Goal: Information Seeking & Learning: Compare options

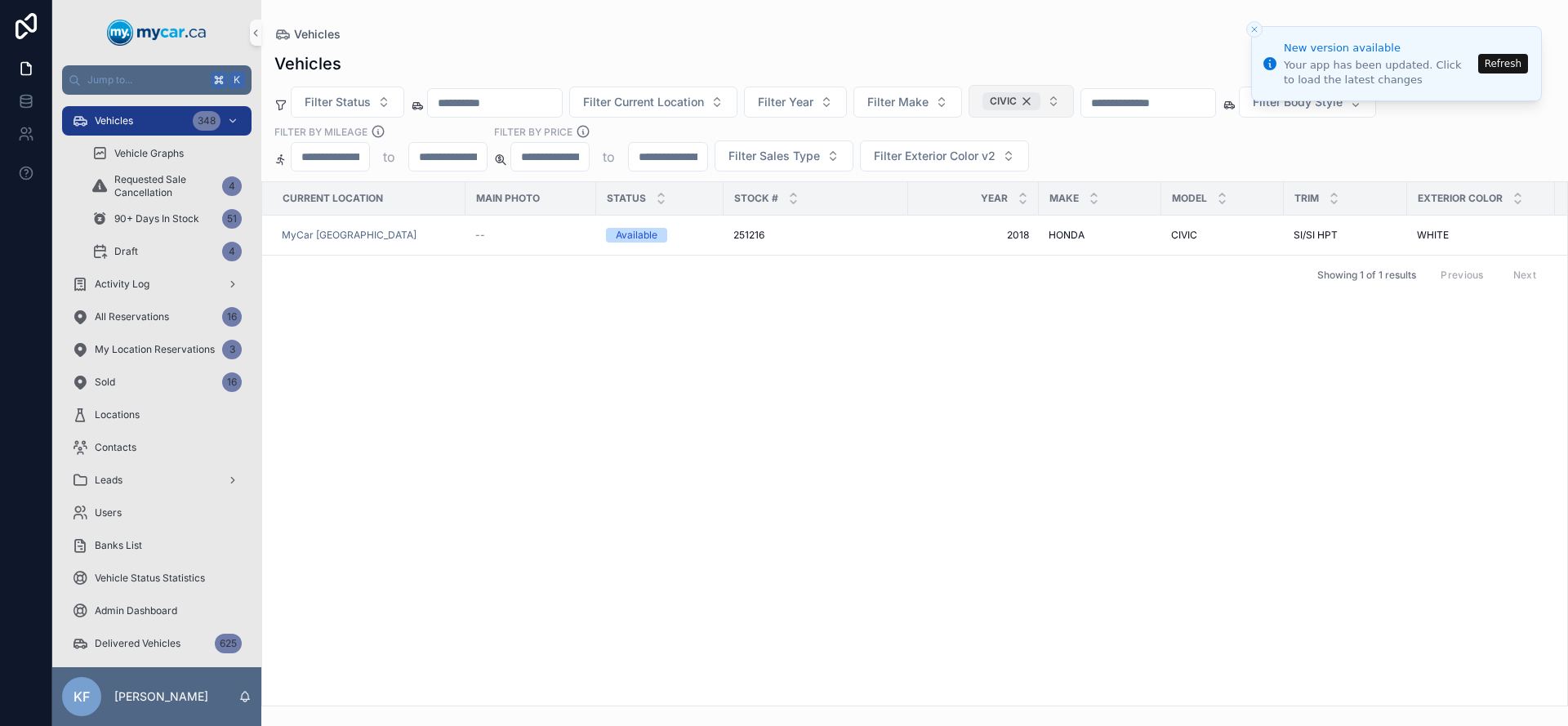
click at [1040, 103] on div "CIVIC" at bounding box center [1011, 101] width 58 height 18
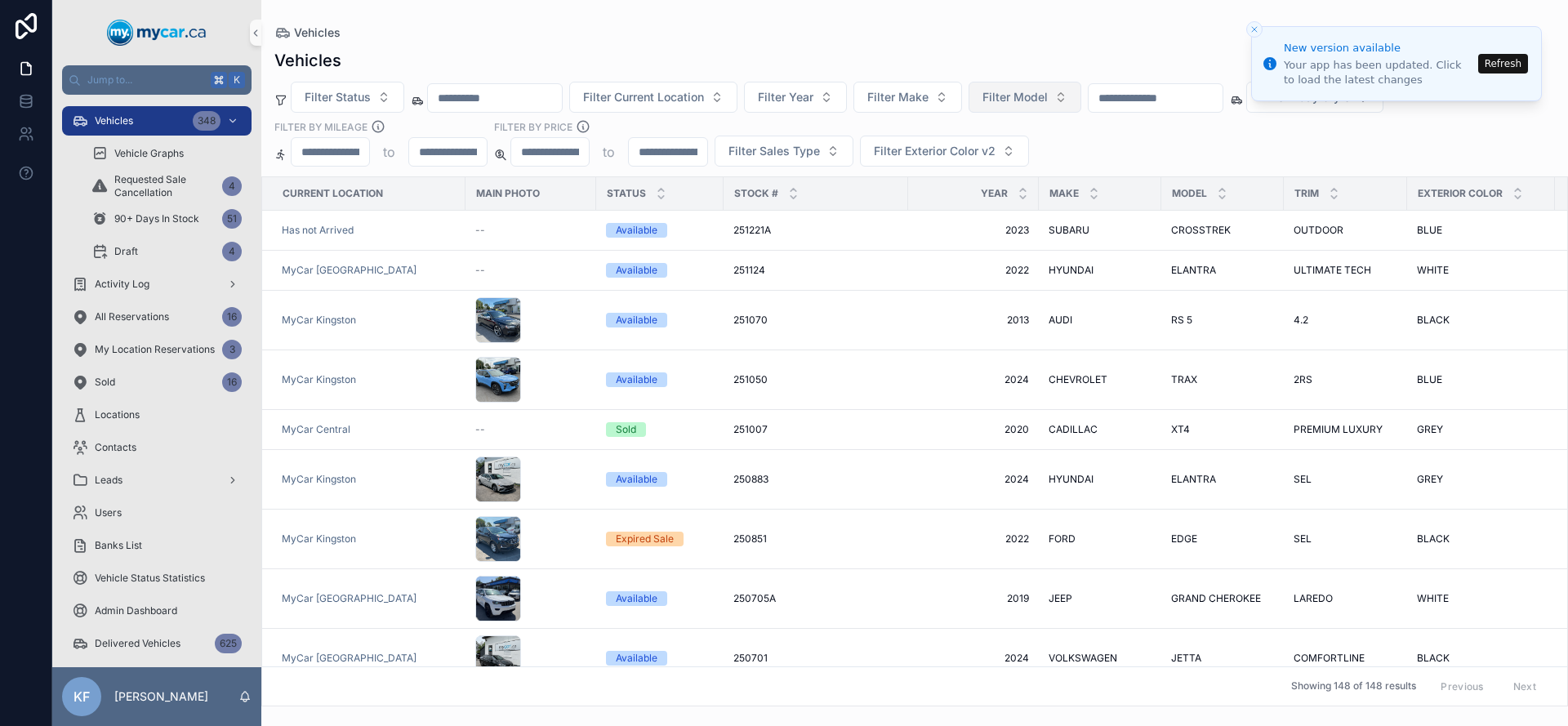
click at [1048, 103] on span "Filter Model" at bounding box center [1015, 97] width 65 height 17
type input "****"
click at [1028, 169] on div "F150" at bounding box center [1045, 163] width 196 height 26
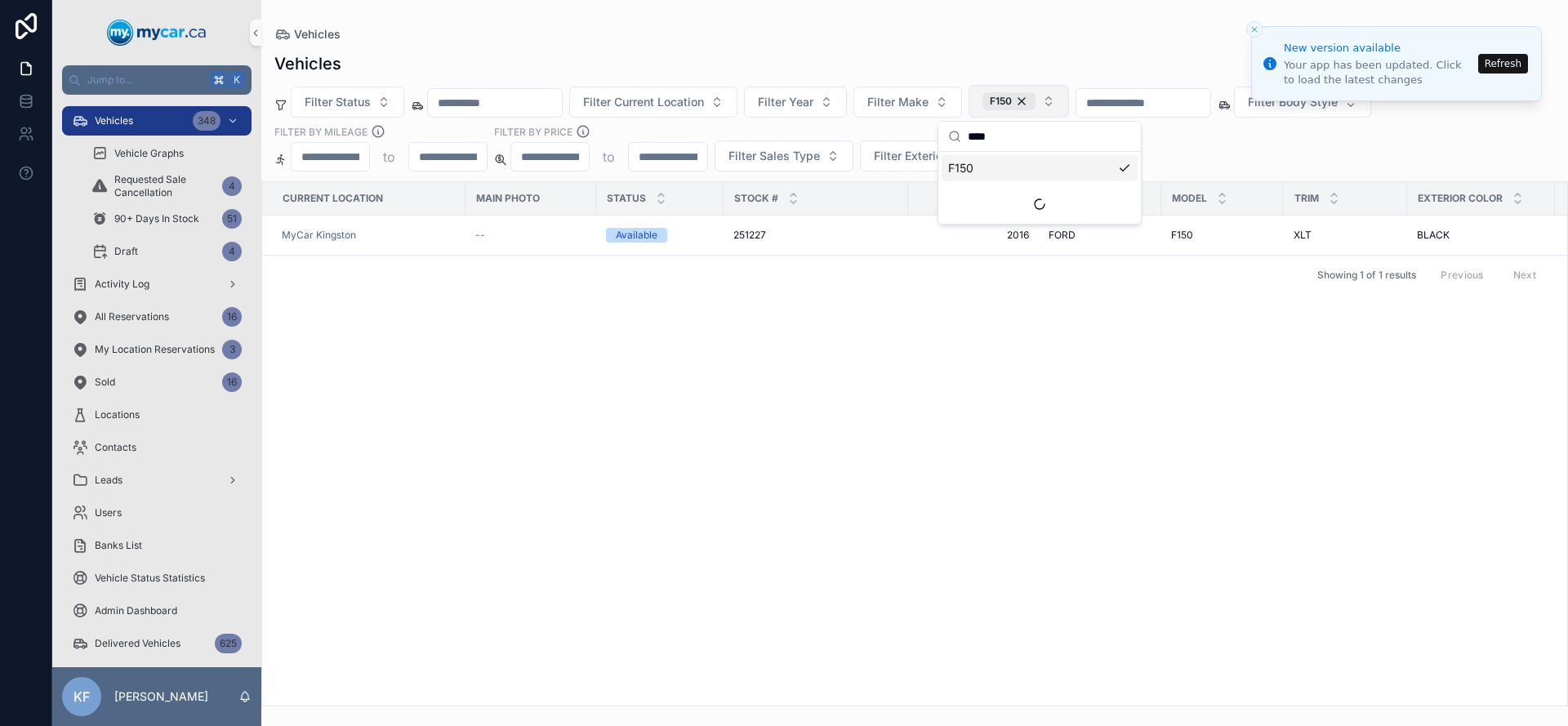
click at [1220, 137] on div "Filter Status Filter Current Location Filter Year Filter Make F150 Filter Body …" at bounding box center [914, 128] width 1306 height 87
click at [1182, 229] on span "F150" at bounding box center [1182, 235] width 22 height 13
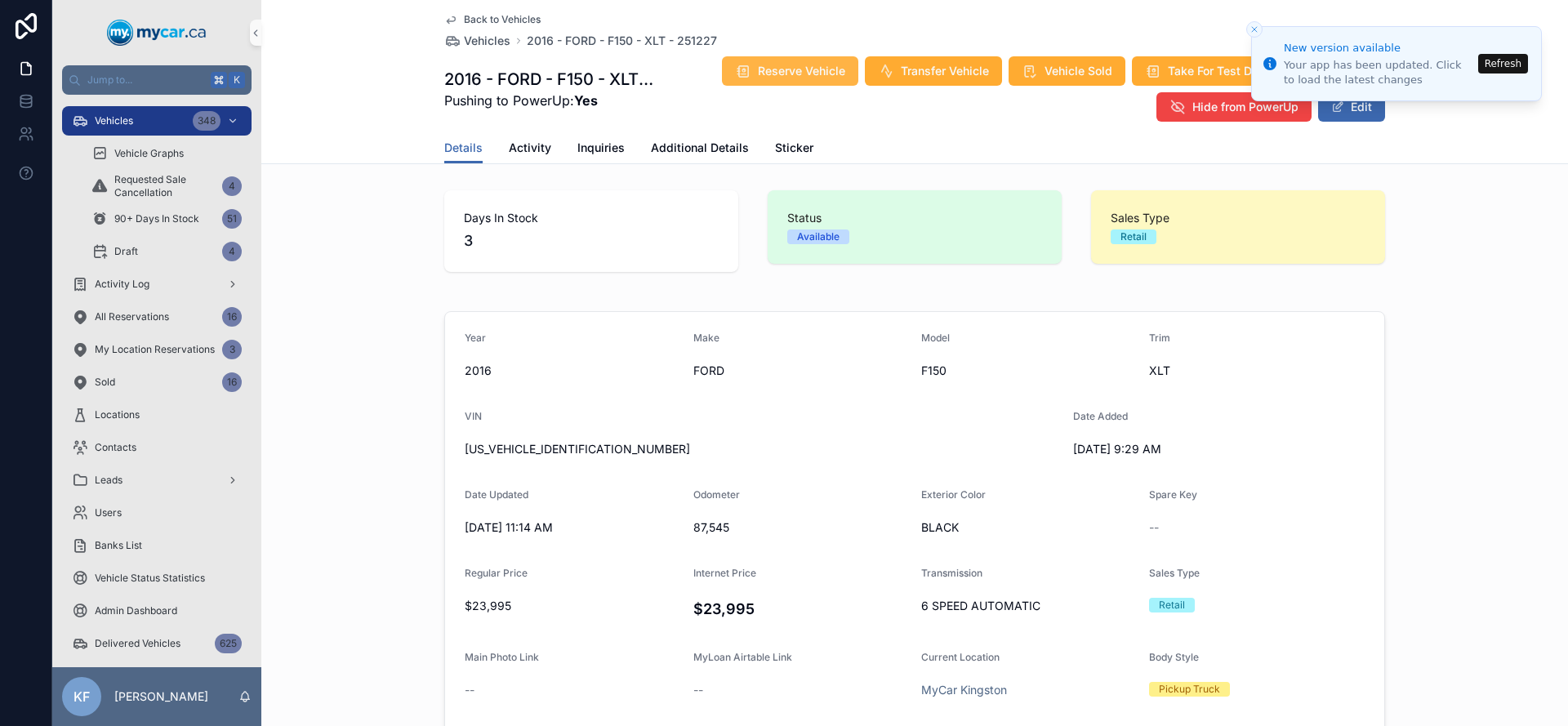
click at [797, 77] on span "Reserve Vehicle" at bounding box center [802, 71] width 88 height 17
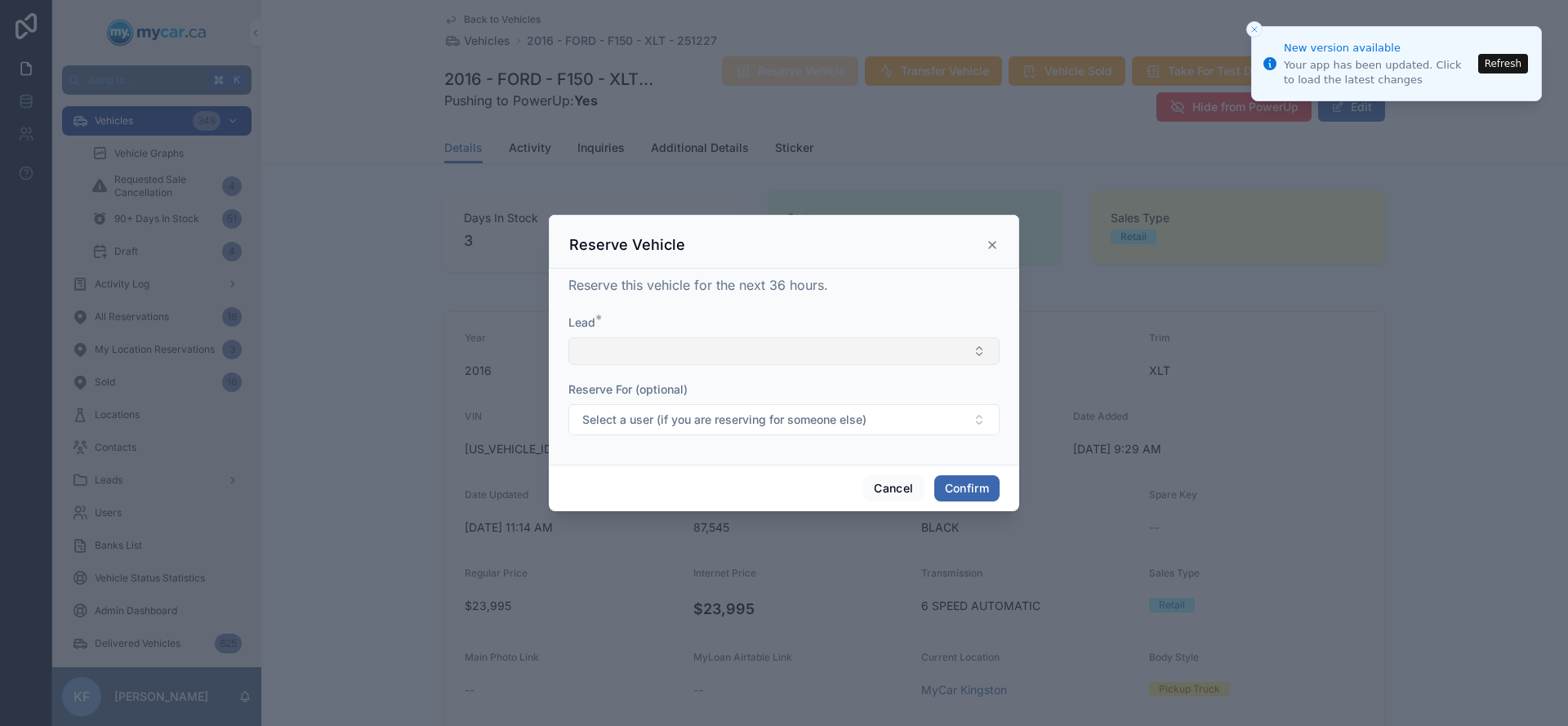
click at [734, 340] on button "Select Button" at bounding box center [783, 351] width 431 height 28
type input "*"
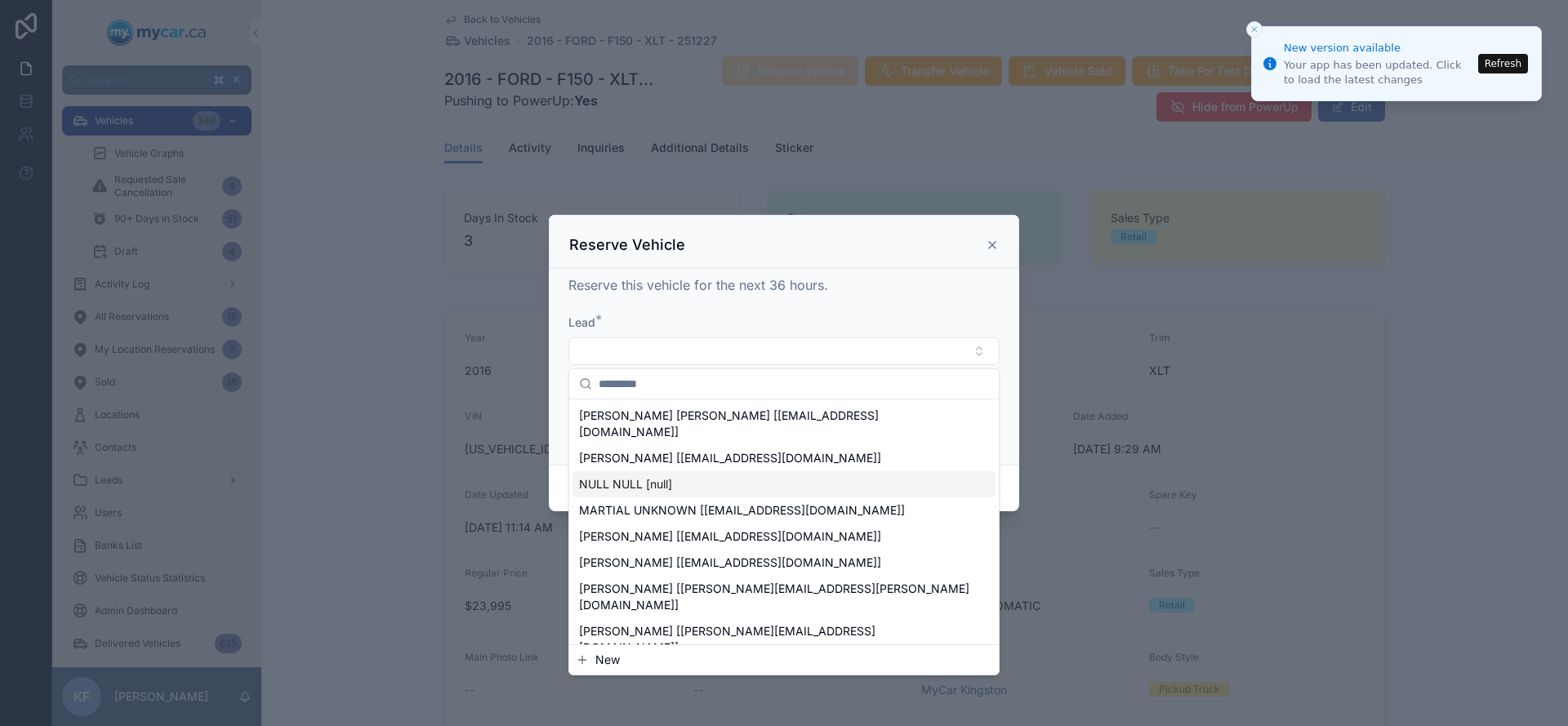
click at [621, 664] on button "New" at bounding box center [783, 660] width 416 height 17
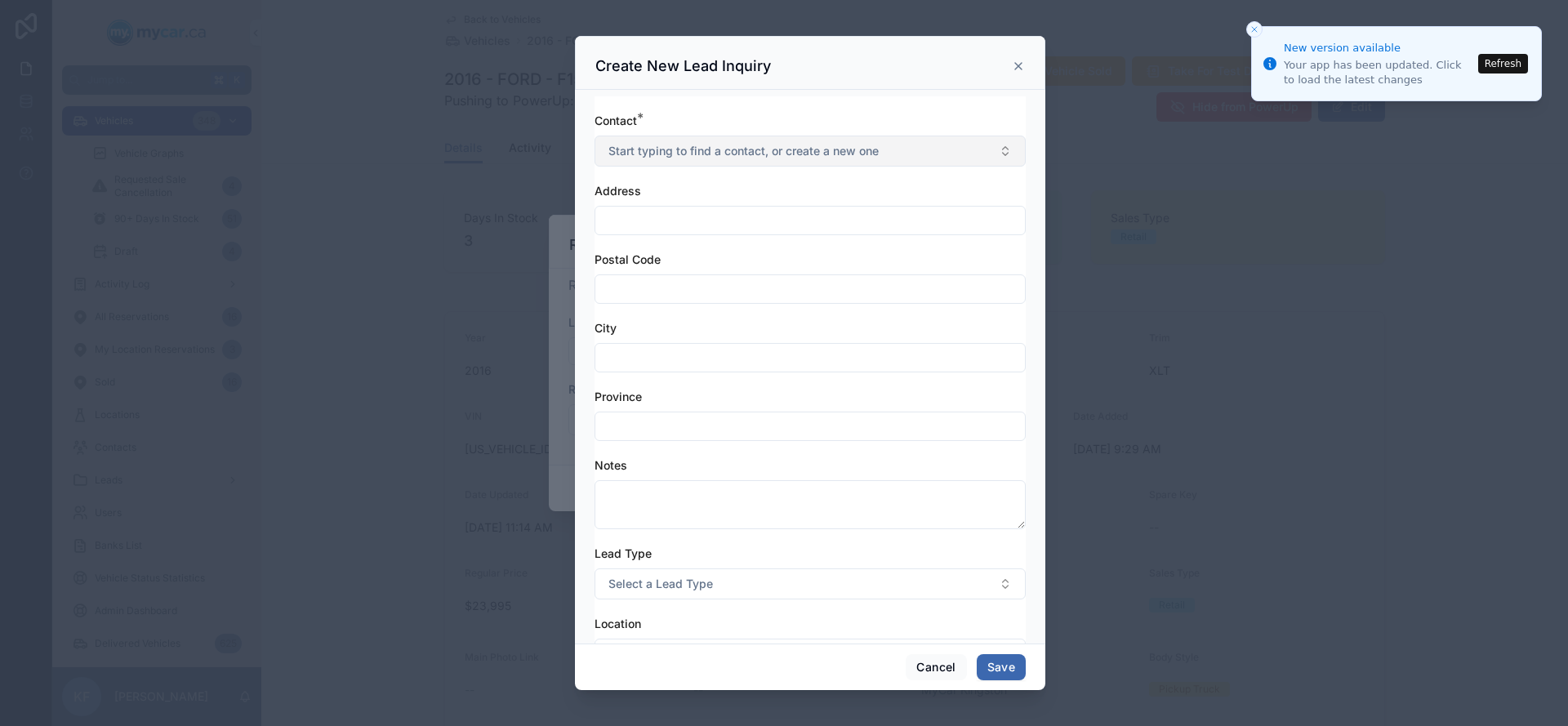
click at [751, 136] on button "Start typing to find a contact, or create a new one" at bounding box center [809, 151] width 431 height 31
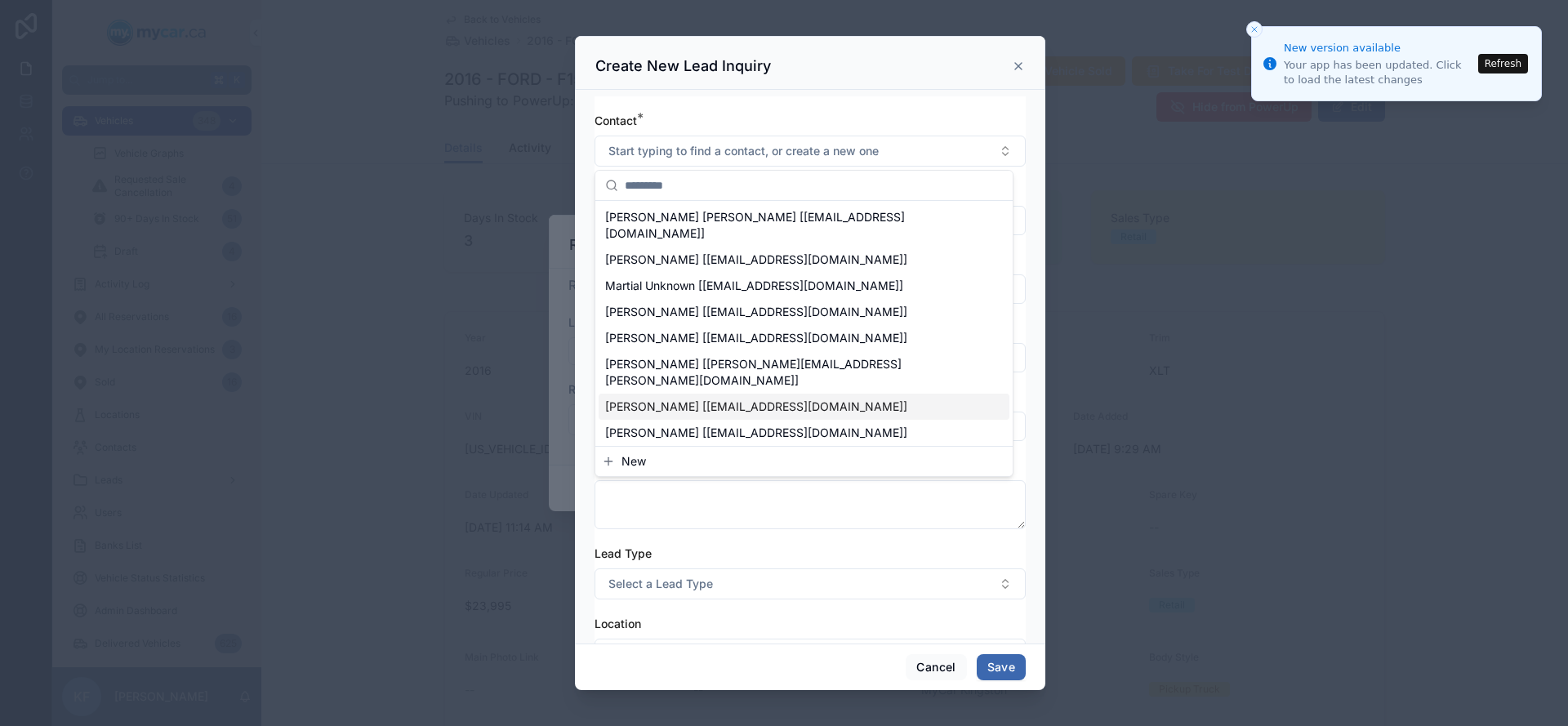
click at [623, 461] on span "New" at bounding box center [634, 461] width 25 height 17
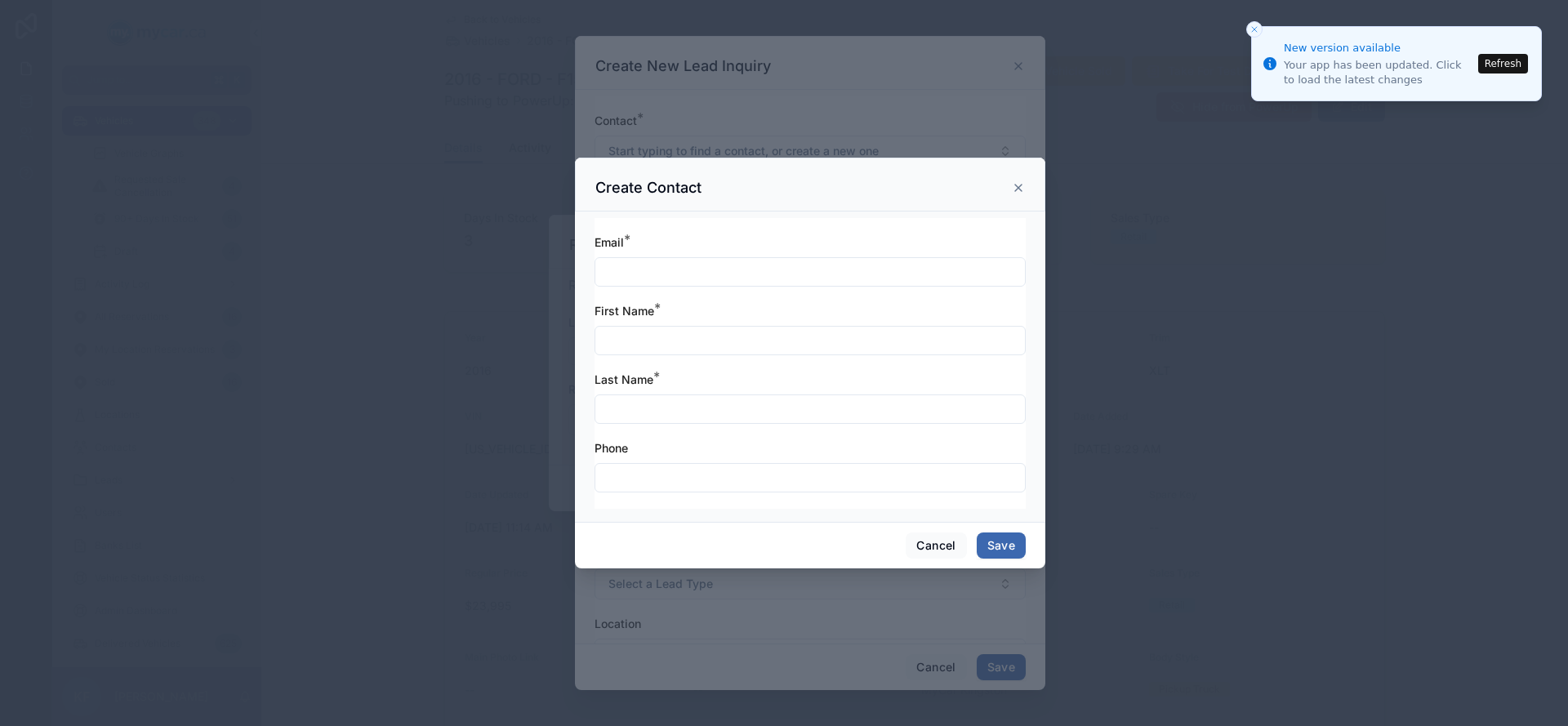
click at [649, 269] on input "text" at bounding box center [810, 271] width 430 height 23
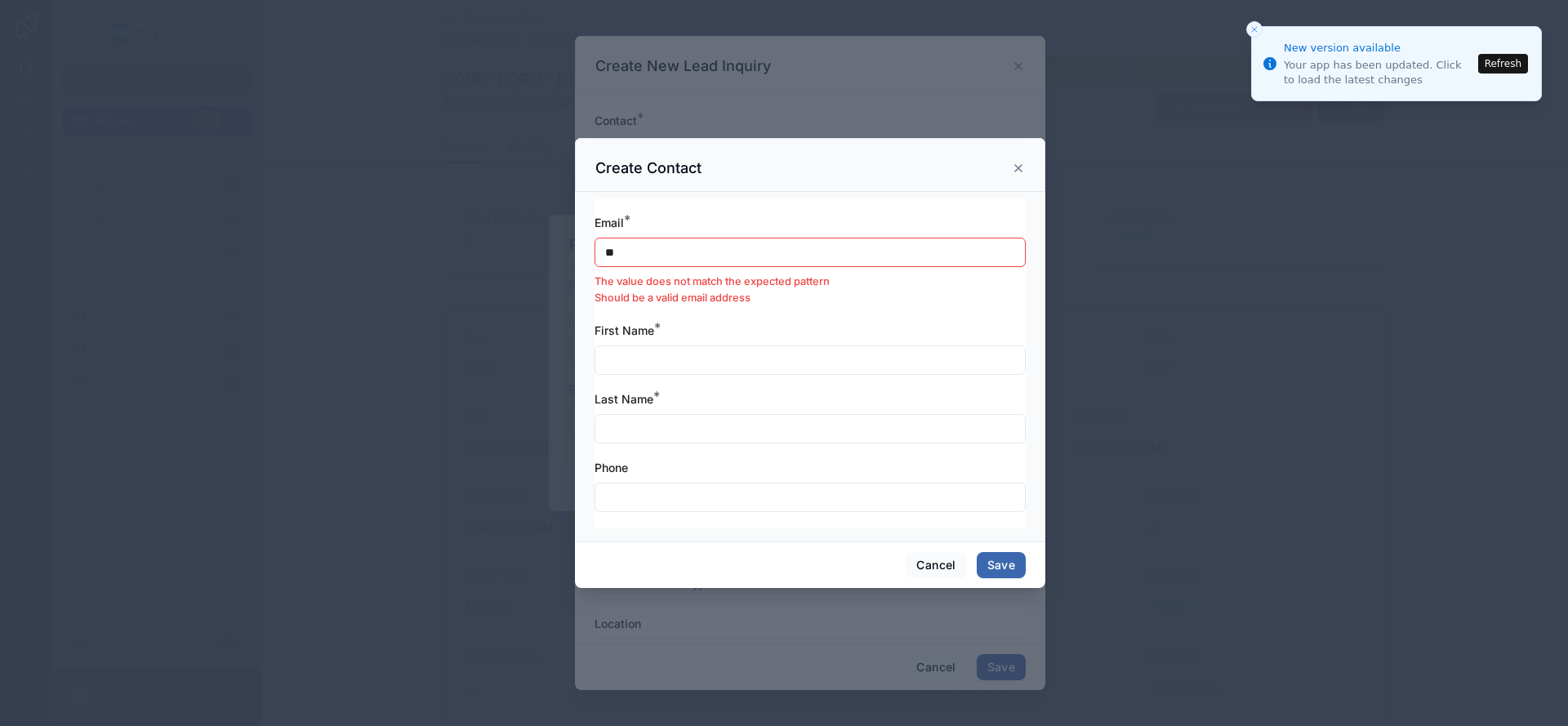
type input "**********"
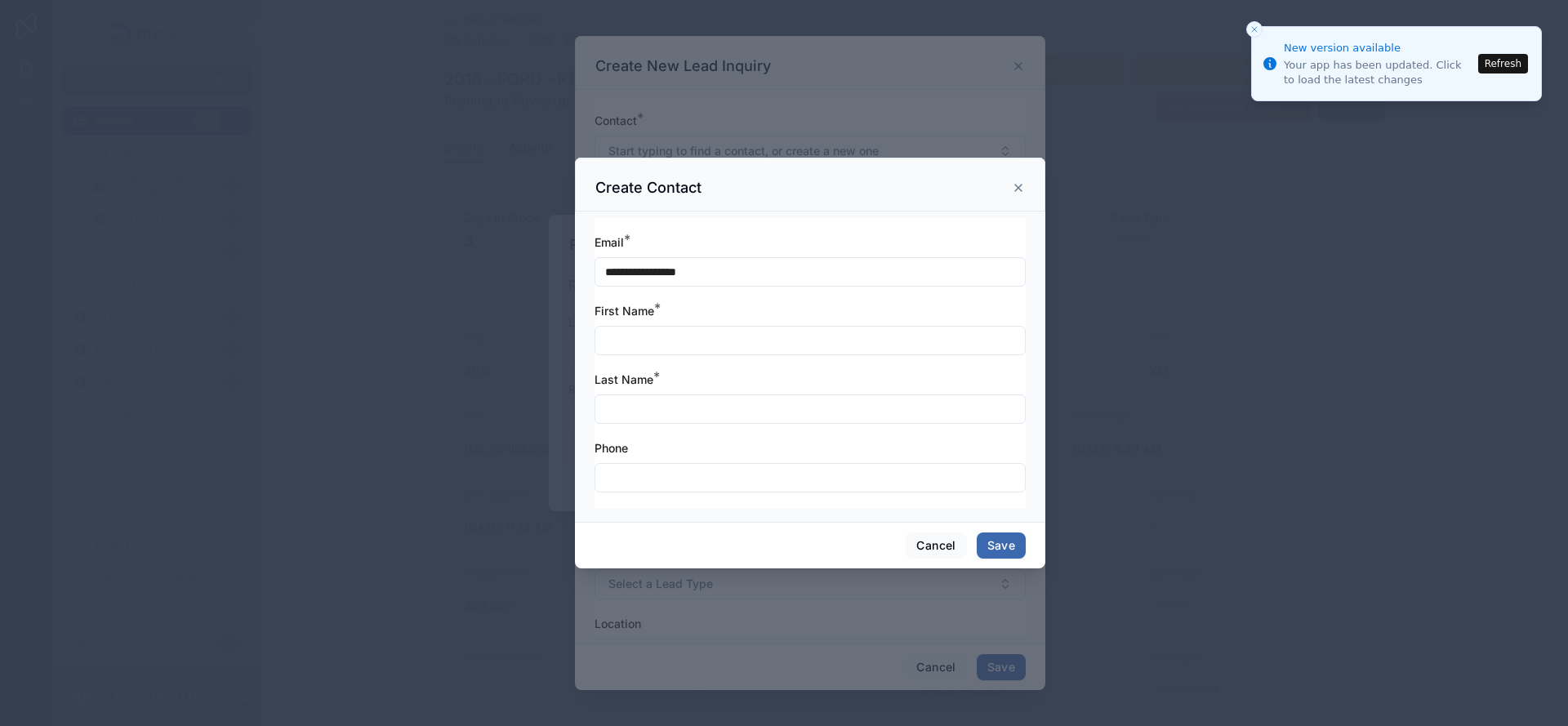
click at [711, 339] on input "text" at bounding box center [810, 340] width 430 height 23
type input "****"
click at [713, 412] on input "text" at bounding box center [810, 409] width 430 height 23
type input "*******"
click at [671, 482] on input "text" at bounding box center [810, 477] width 430 height 23
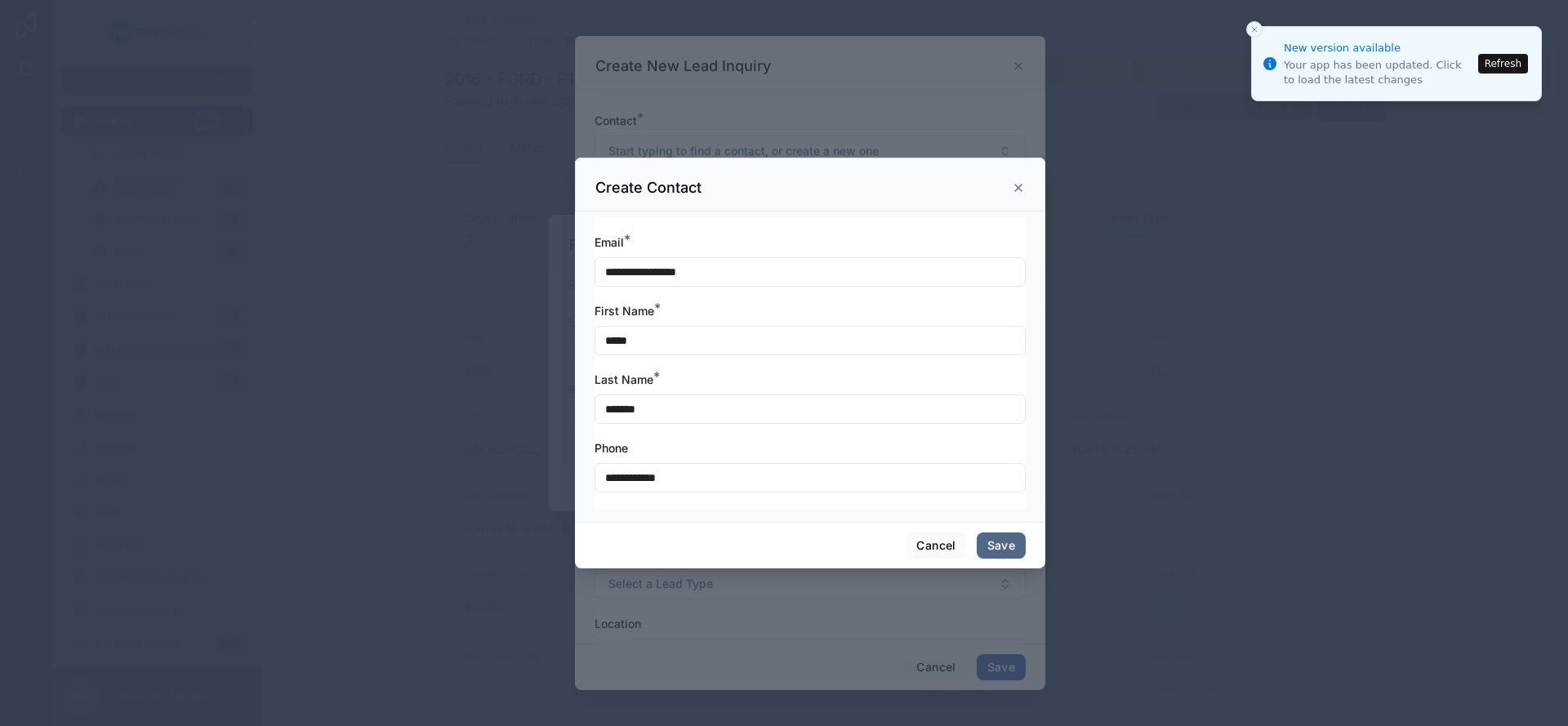
type input "**********"
click at [1007, 548] on button "Save" at bounding box center [1001, 545] width 49 height 26
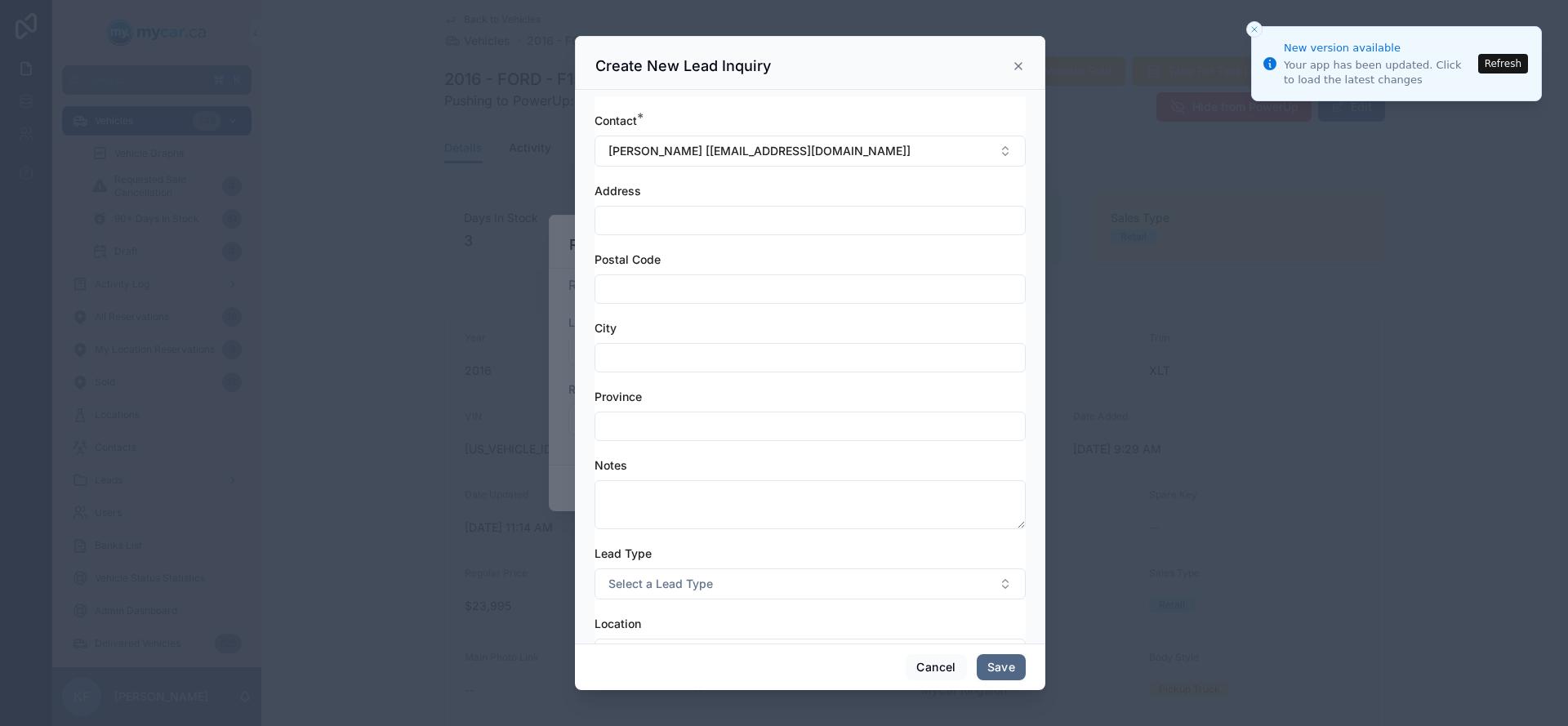
click at [1011, 666] on button "Save" at bounding box center [1001, 667] width 49 height 26
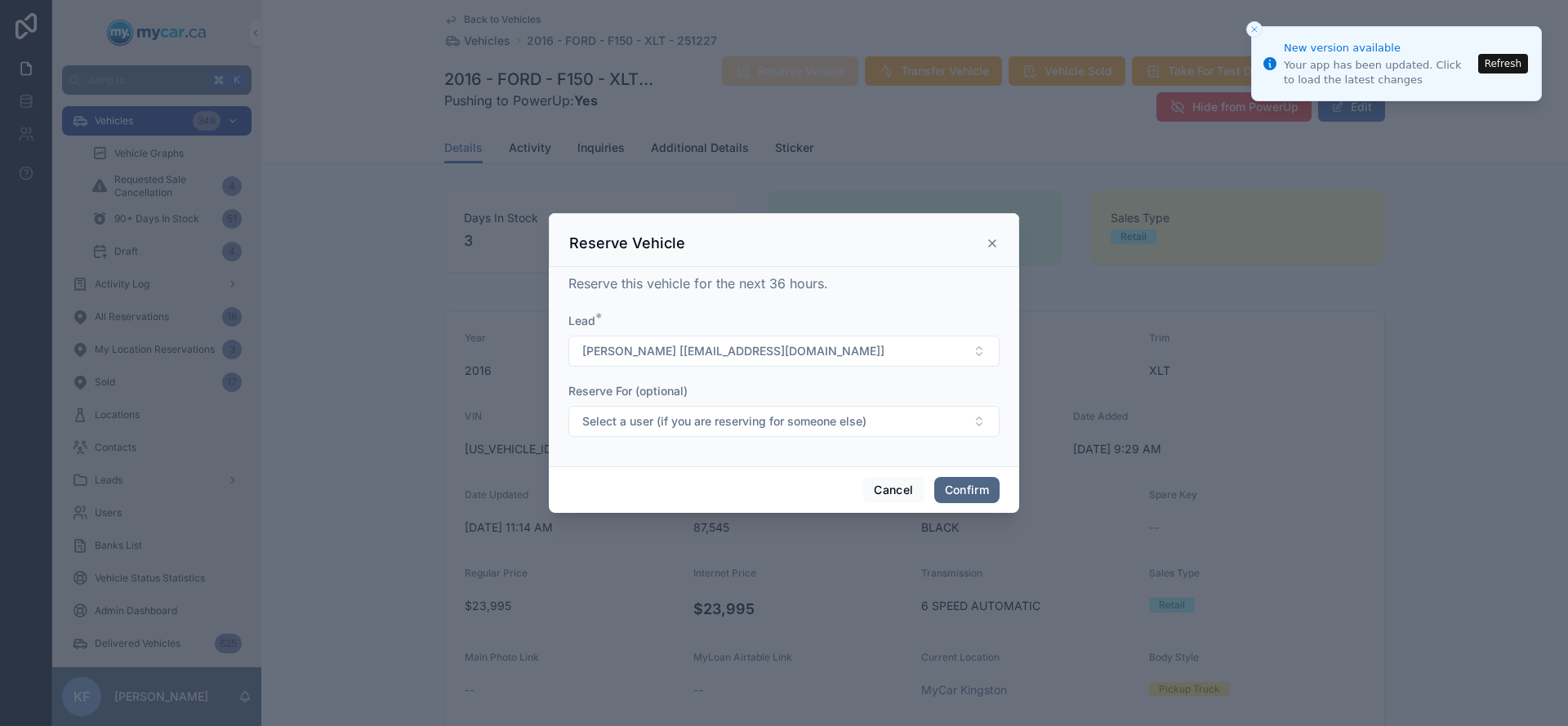
click at [984, 488] on button "Confirm" at bounding box center [967, 490] width 65 height 26
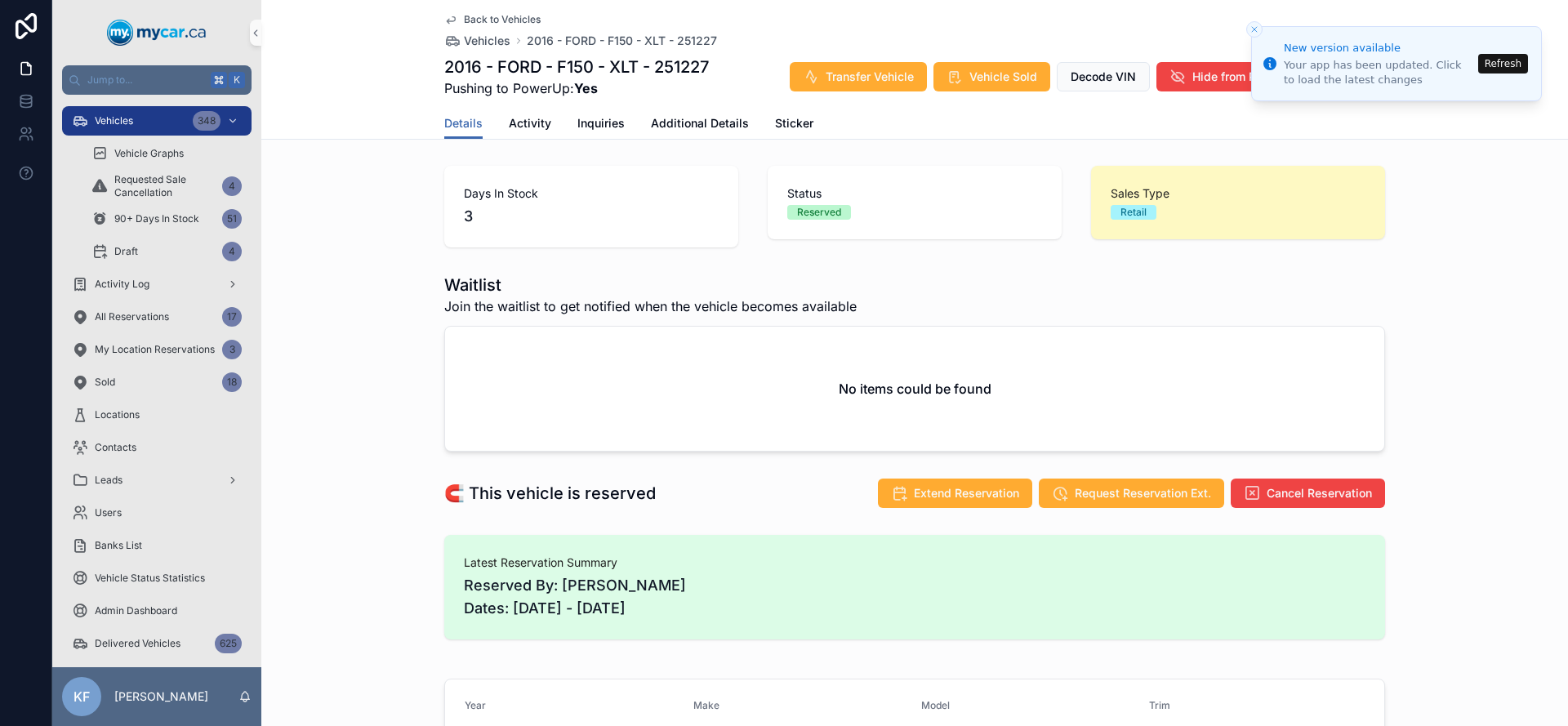
click at [530, 20] on span "Back to Vehicles" at bounding box center [502, 19] width 77 height 13
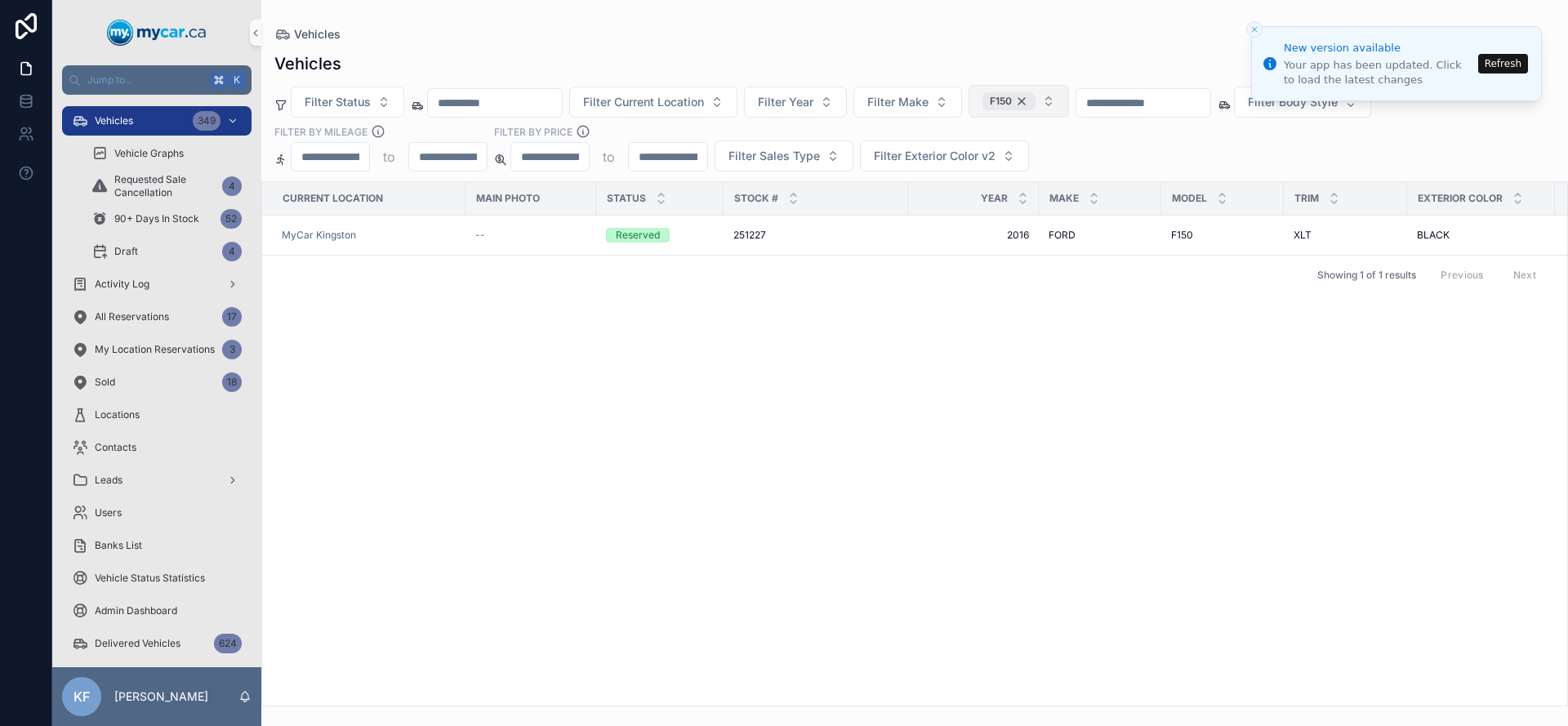
click at [1036, 103] on div "F150" at bounding box center [1009, 101] width 53 height 18
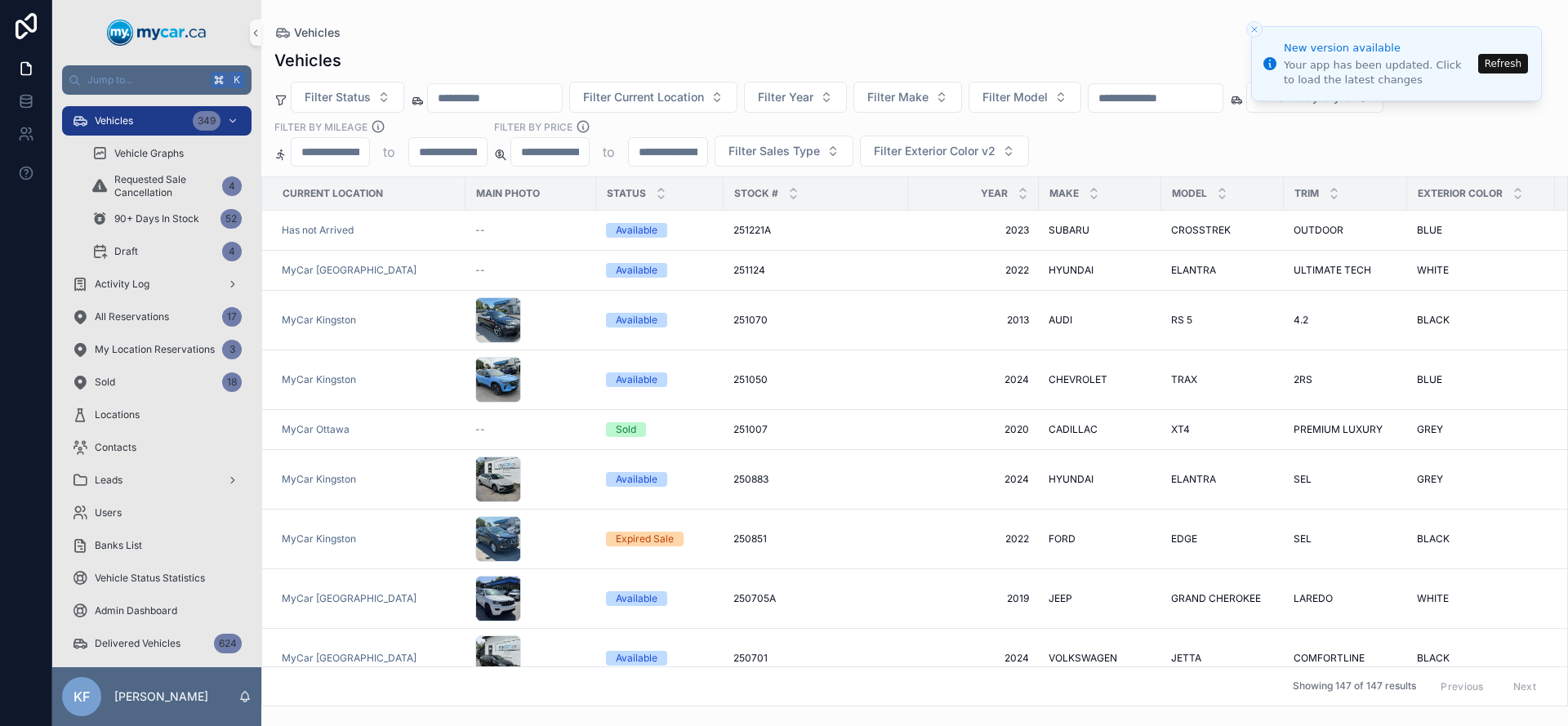
click at [1497, 66] on button "Refresh" at bounding box center [1503, 63] width 50 height 19
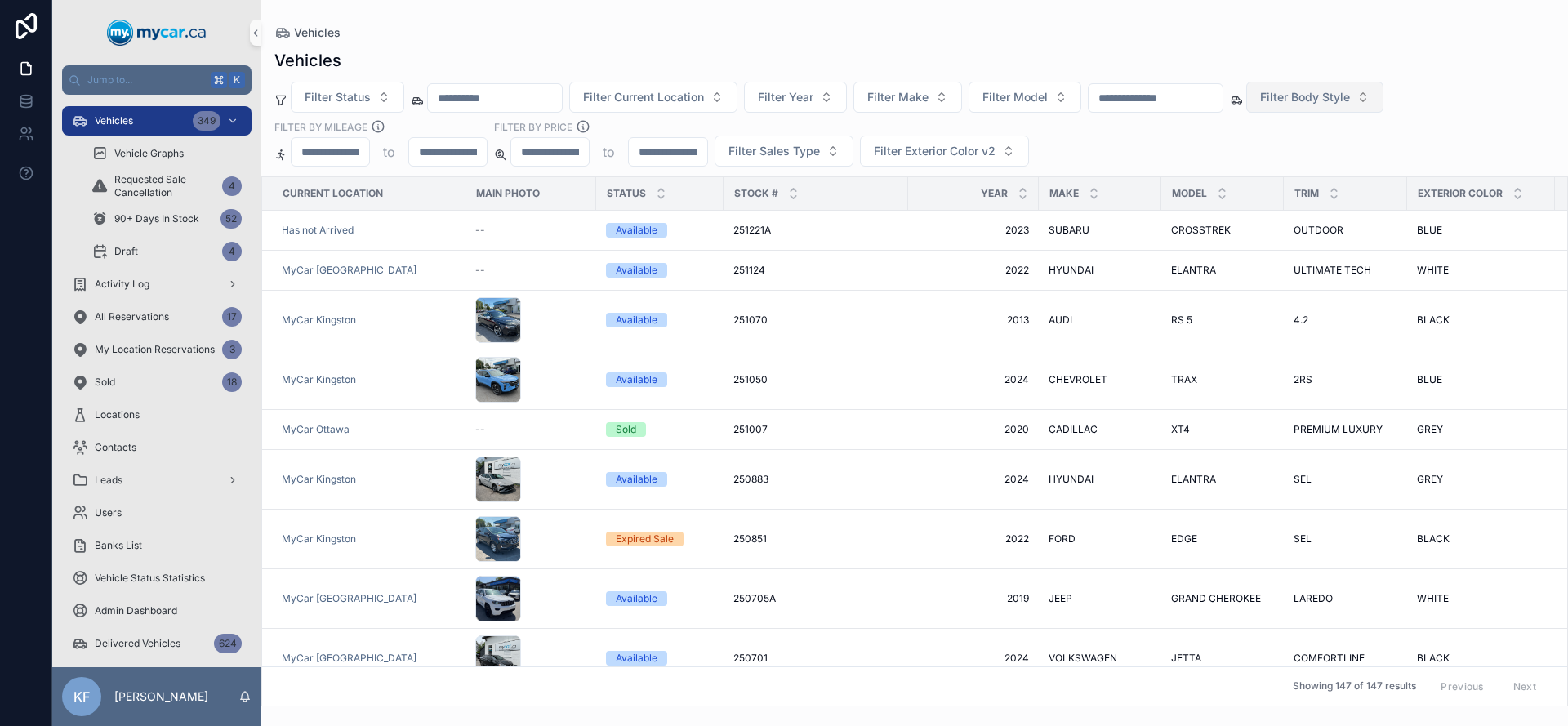
click at [1384, 109] on button "Filter Body Style" at bounding box center [1314, 98] width 137 height 31
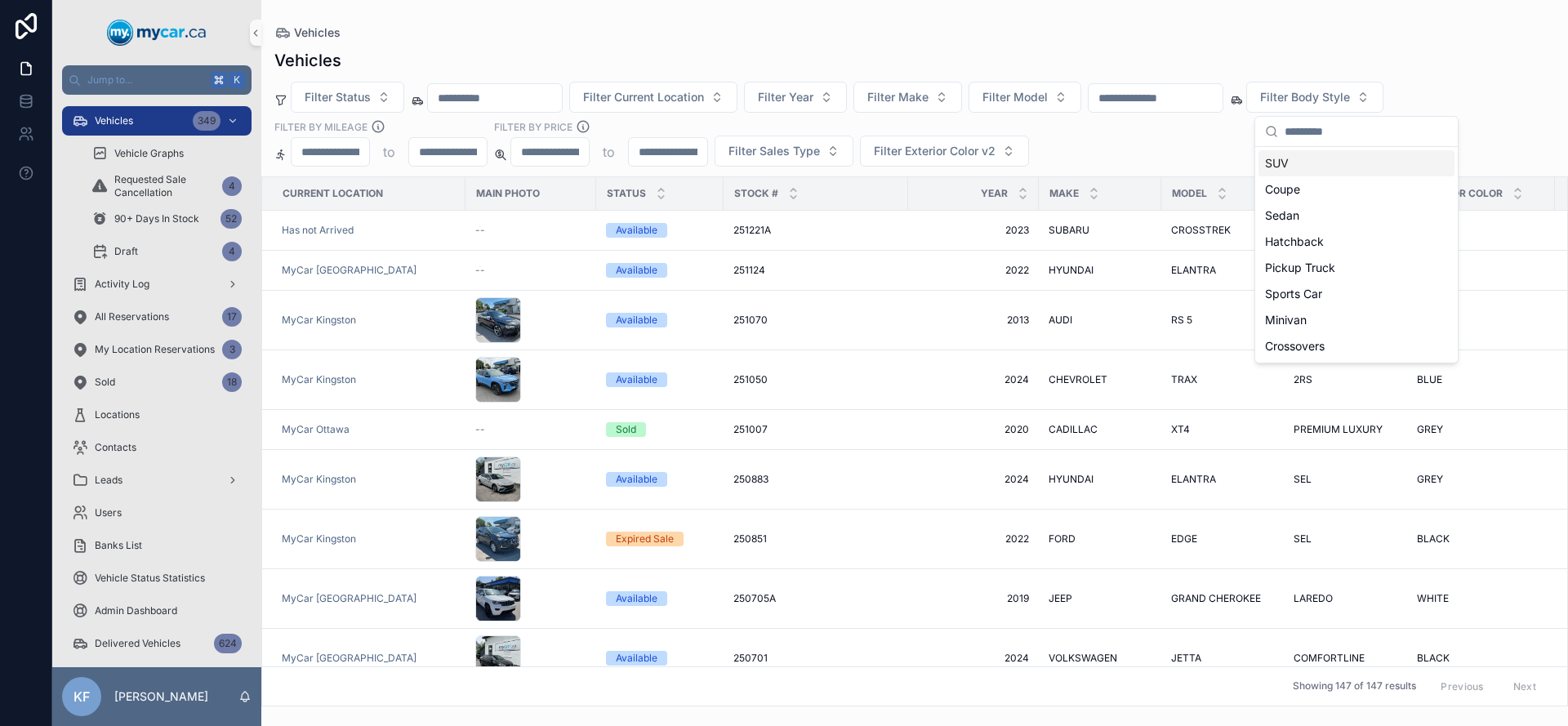
click at [1327, 173] on div "SUV" at bounding box center [1356, 163] width 196 height 26
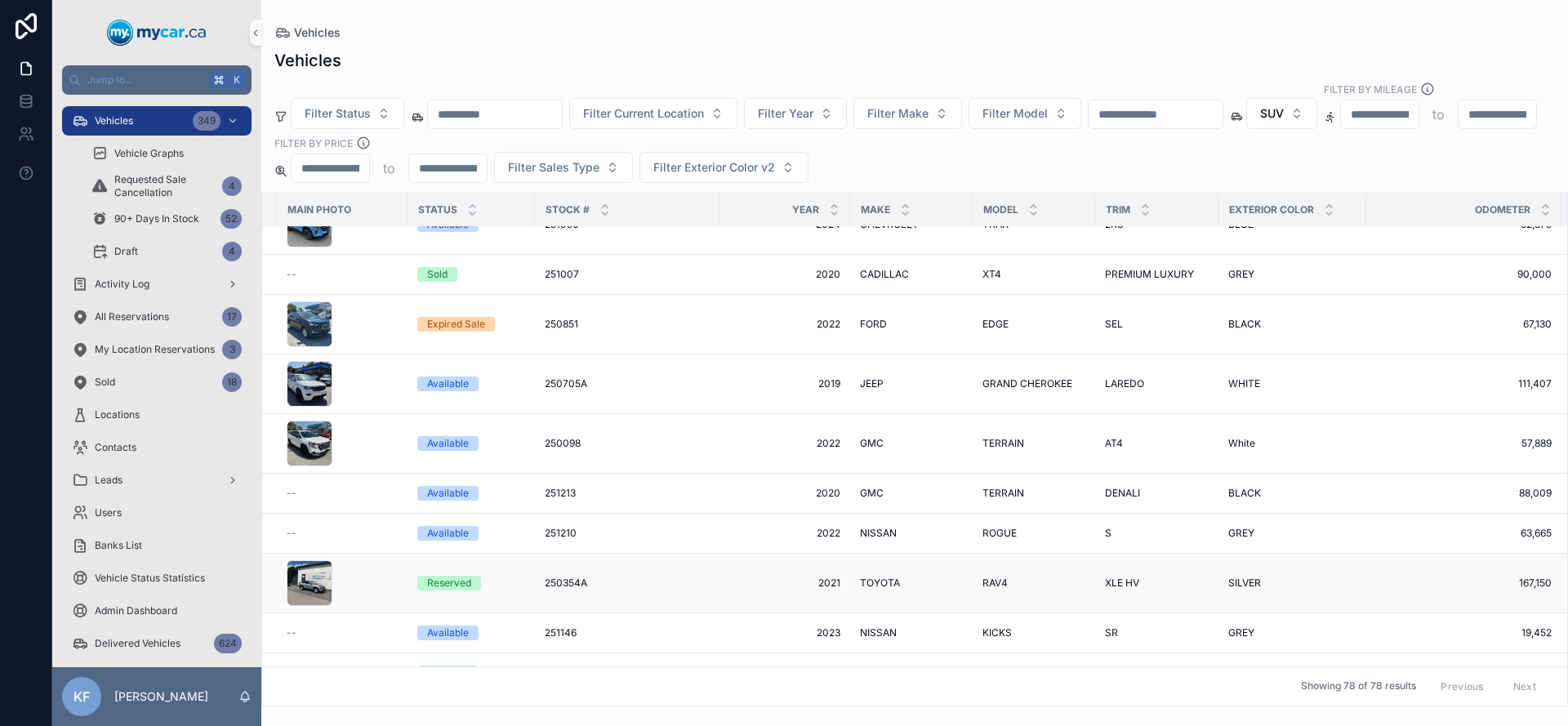
scroll to position [62, 188]
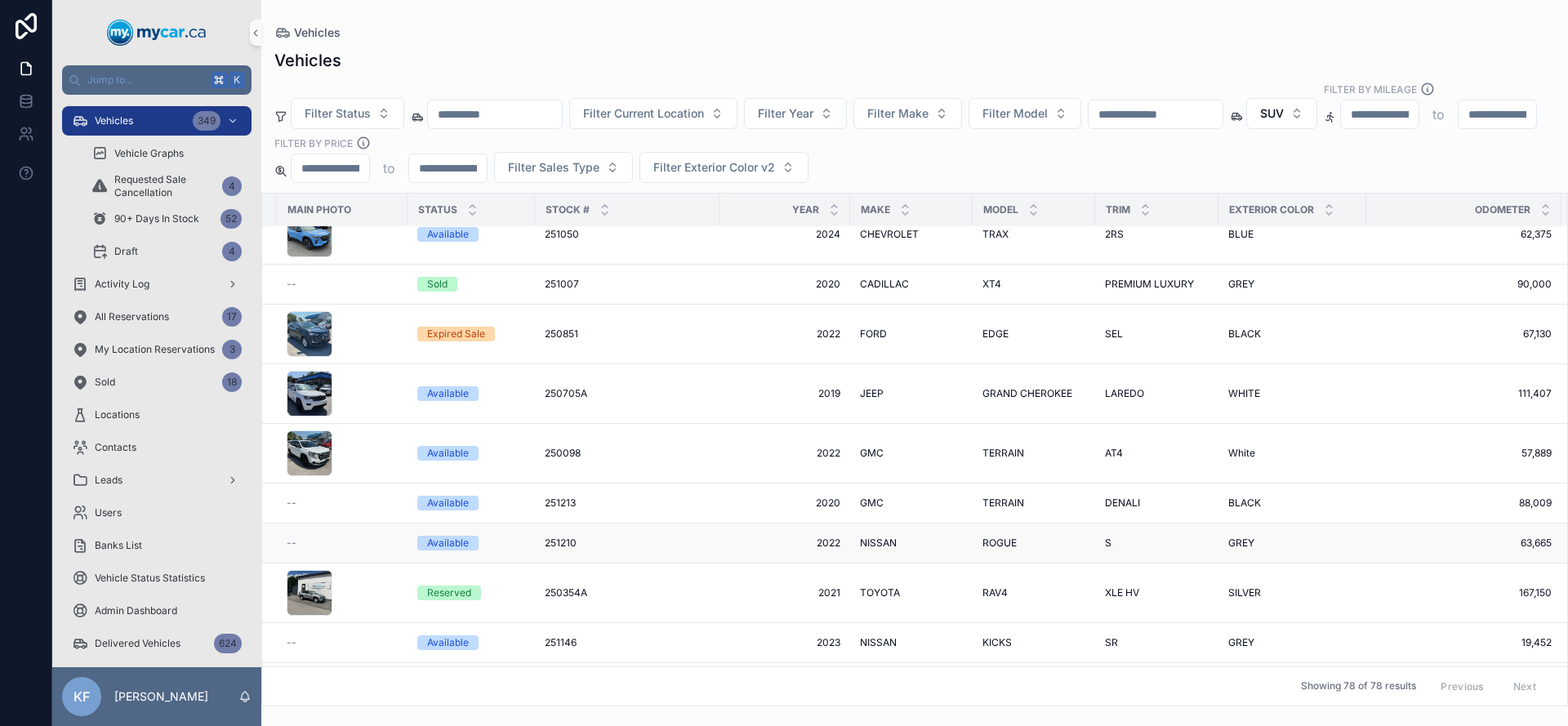
click at [990, 537] on span "ROGUE" at bounding box center [999, 543] width 34 height 13
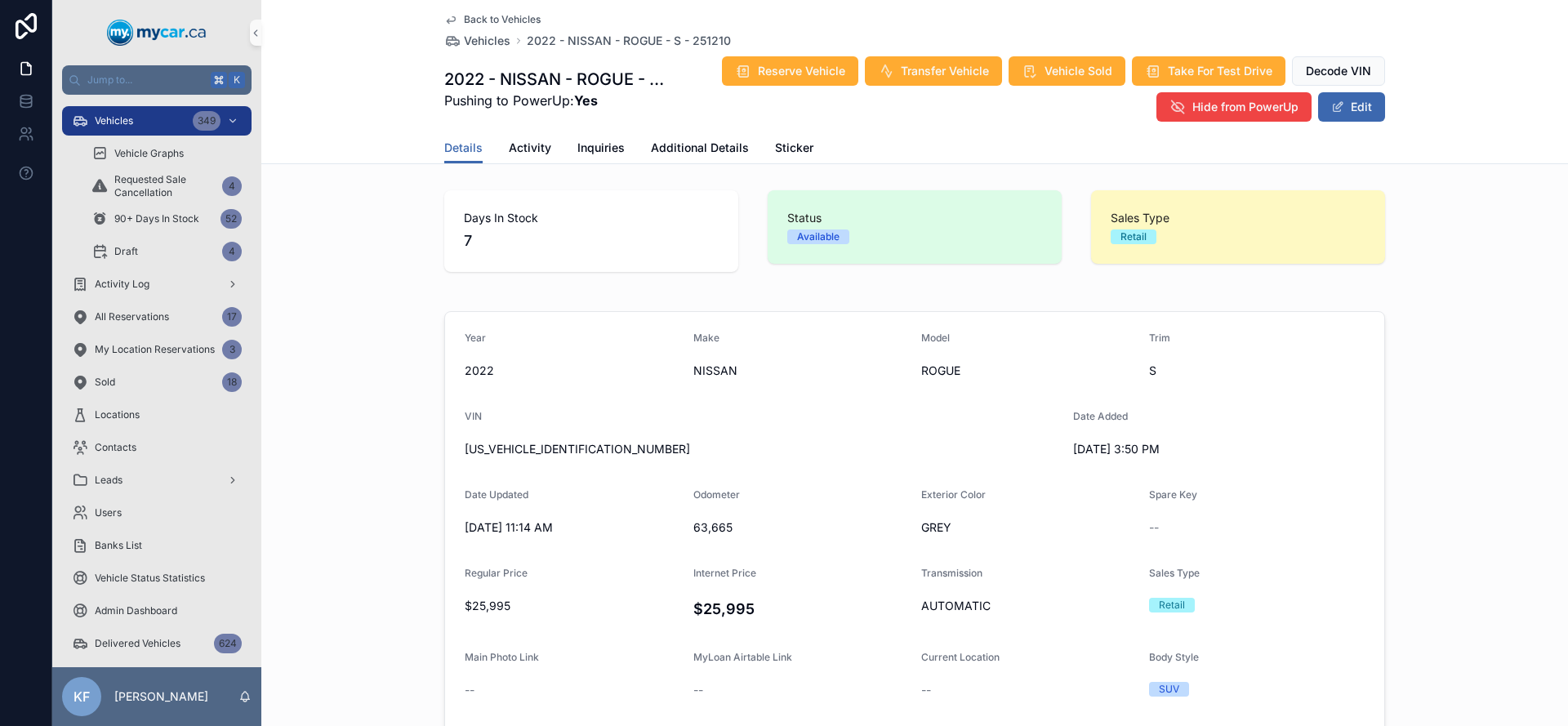
click at [464, 18] on span "Back to Vehicles" at bounding box center [502, 19] width 77 height 13
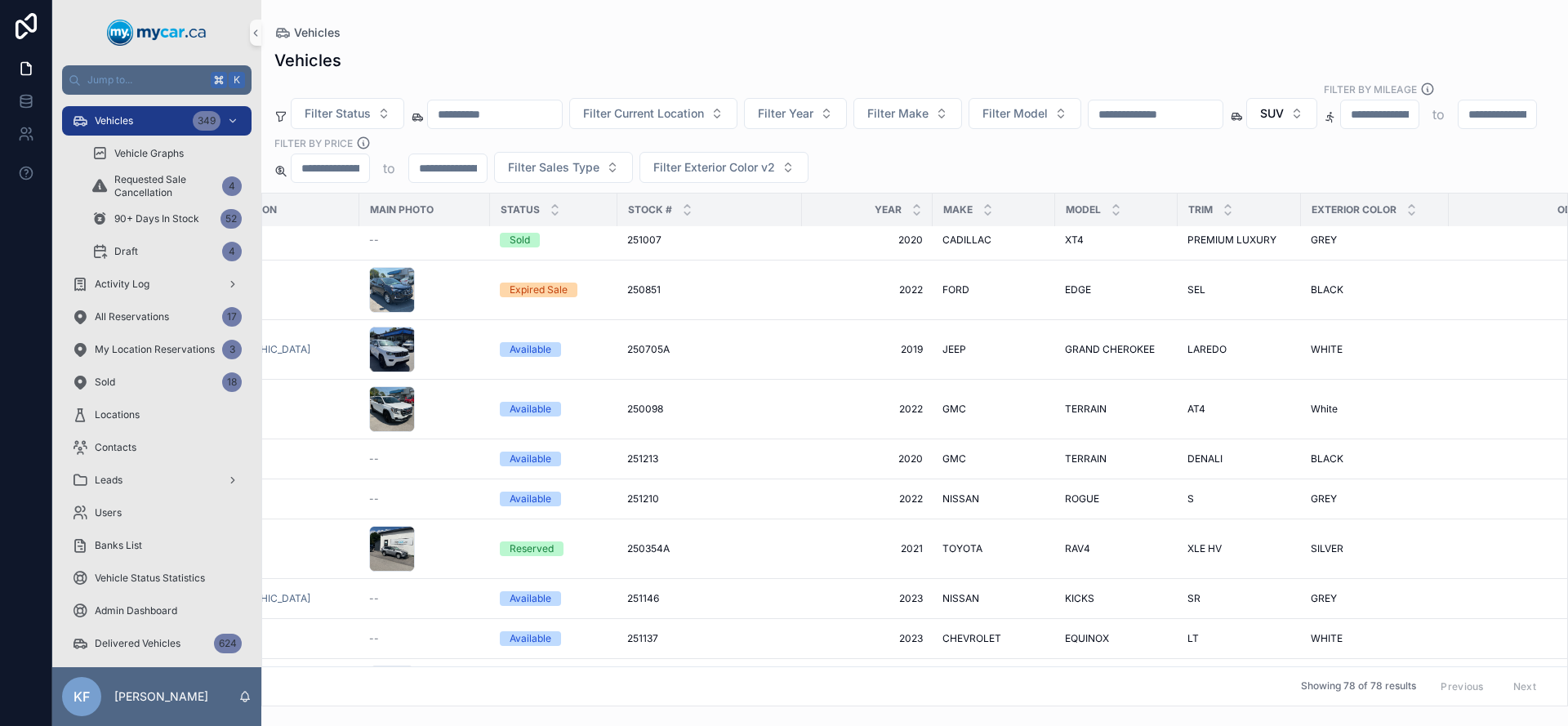
scroll to position [106, 0]
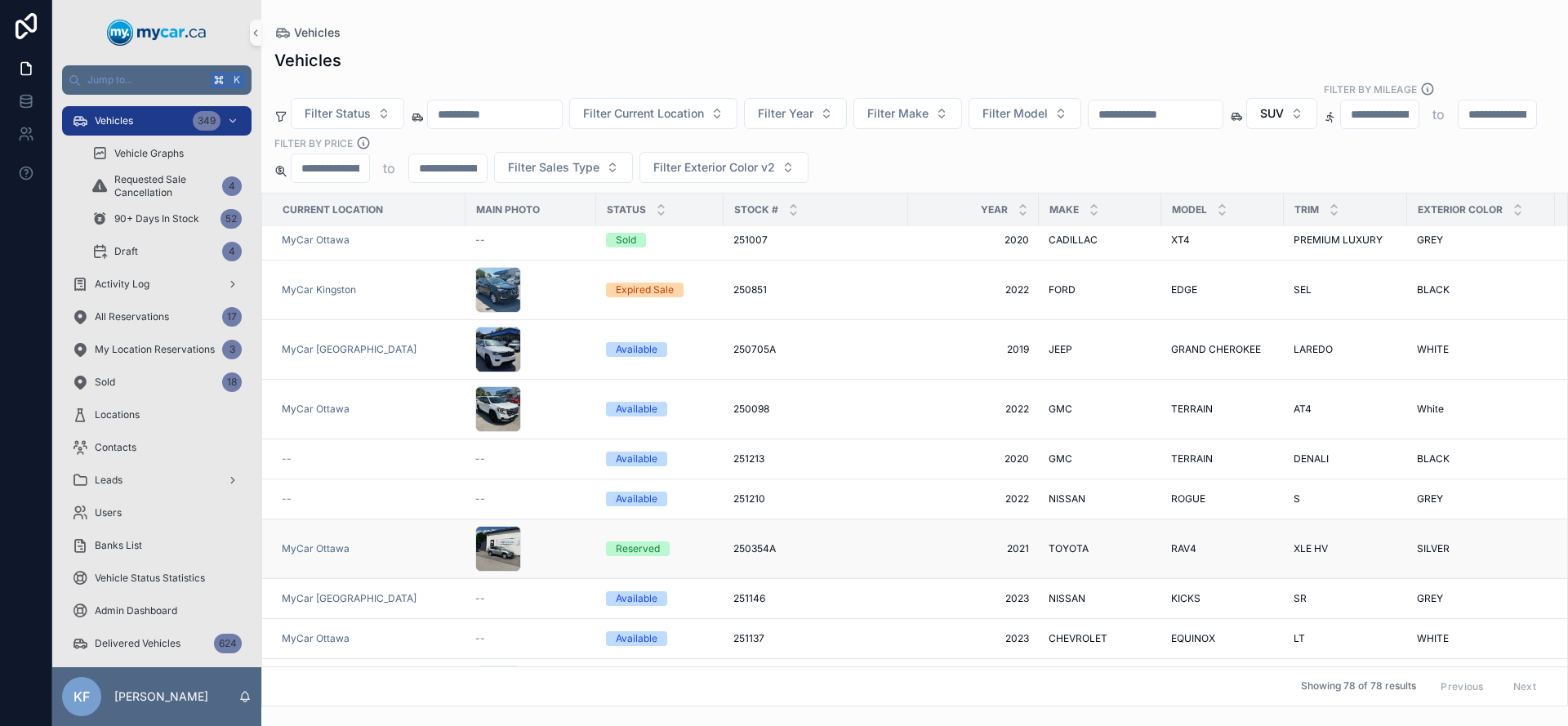
click at [762, 542] on span "250354A" at bounding box center [754, 549] width 42 height 13
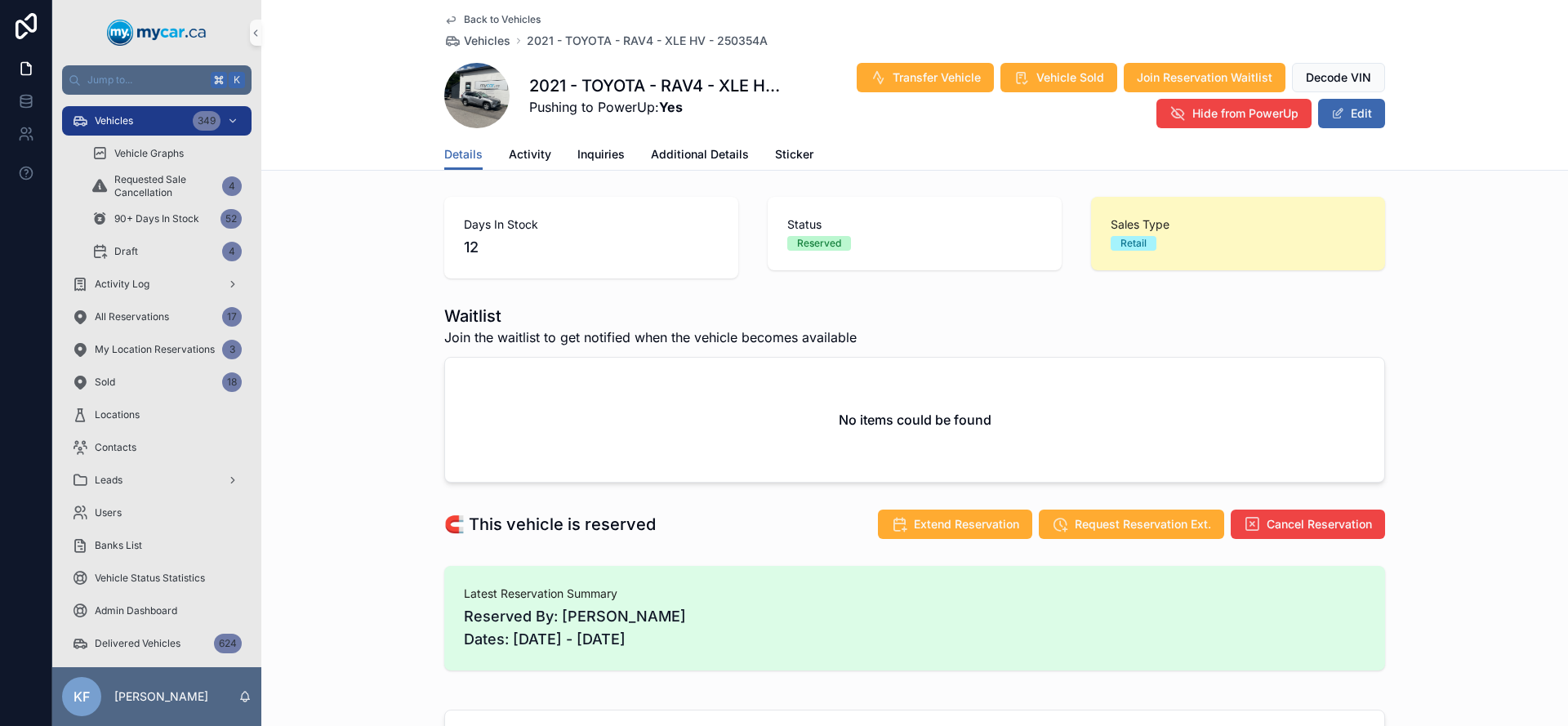
click at [516, 20] on span "Back to Vehicles" at bounding box center [502, 19] width 77 height 13
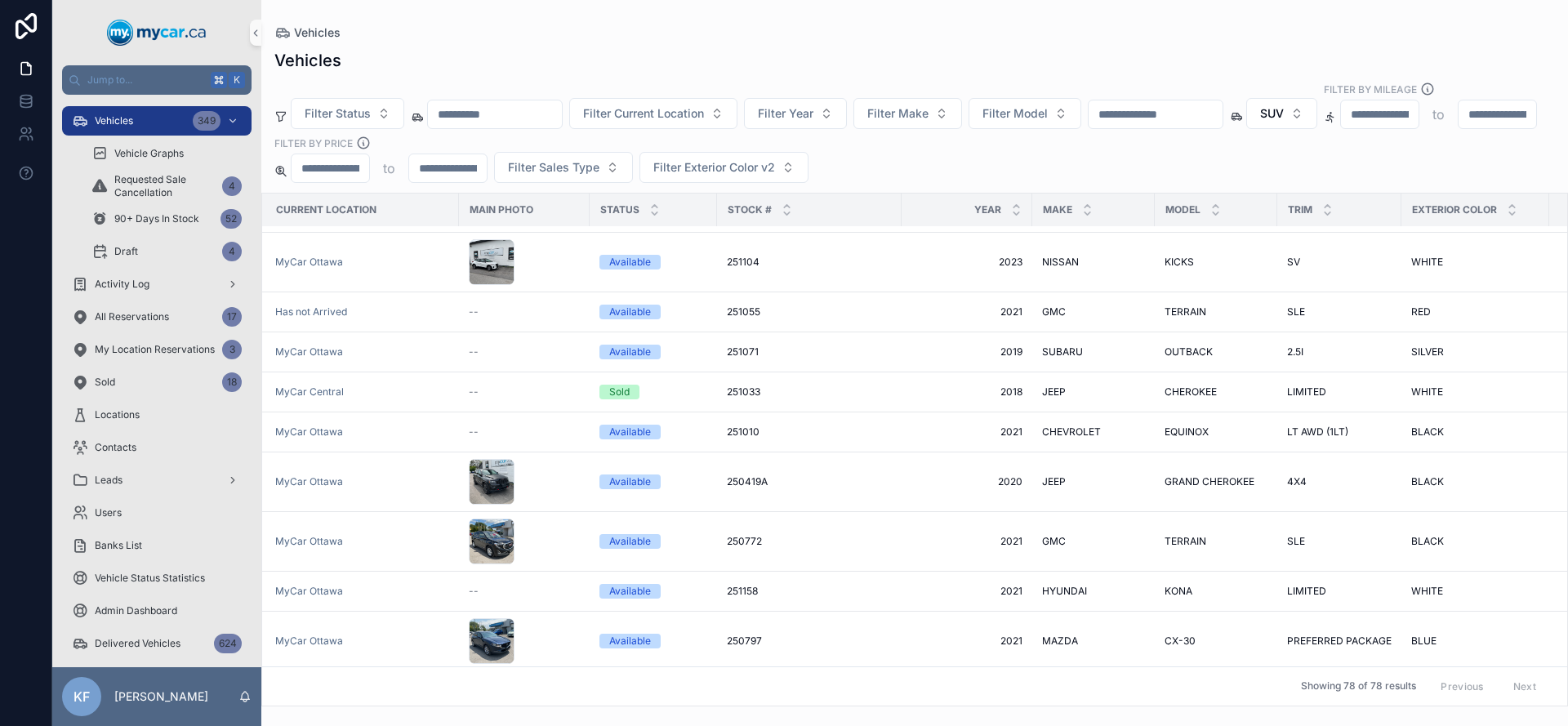
scroll to position [1041, 0]
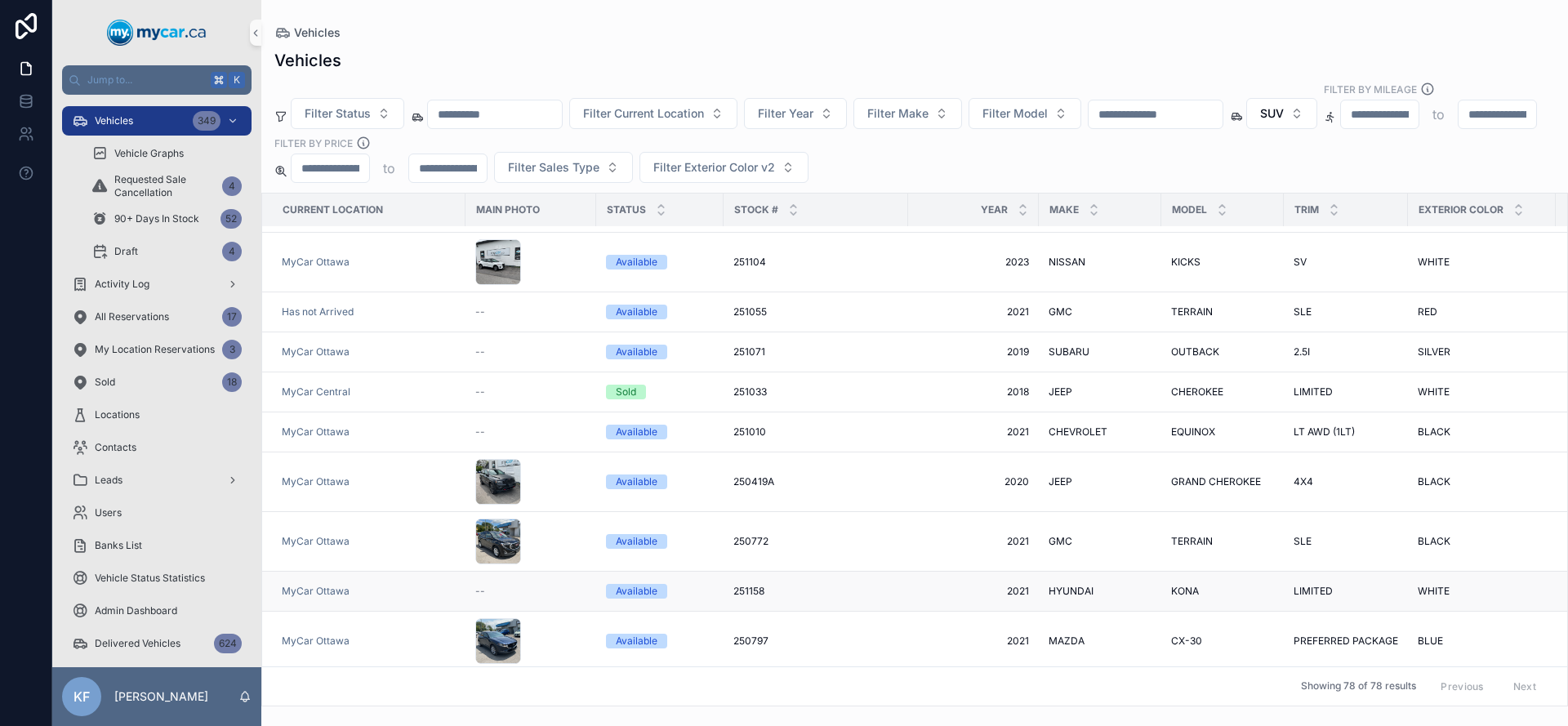
click at [747, 585] on span "251158" at bounding box center [749, 591] width 31 height 13
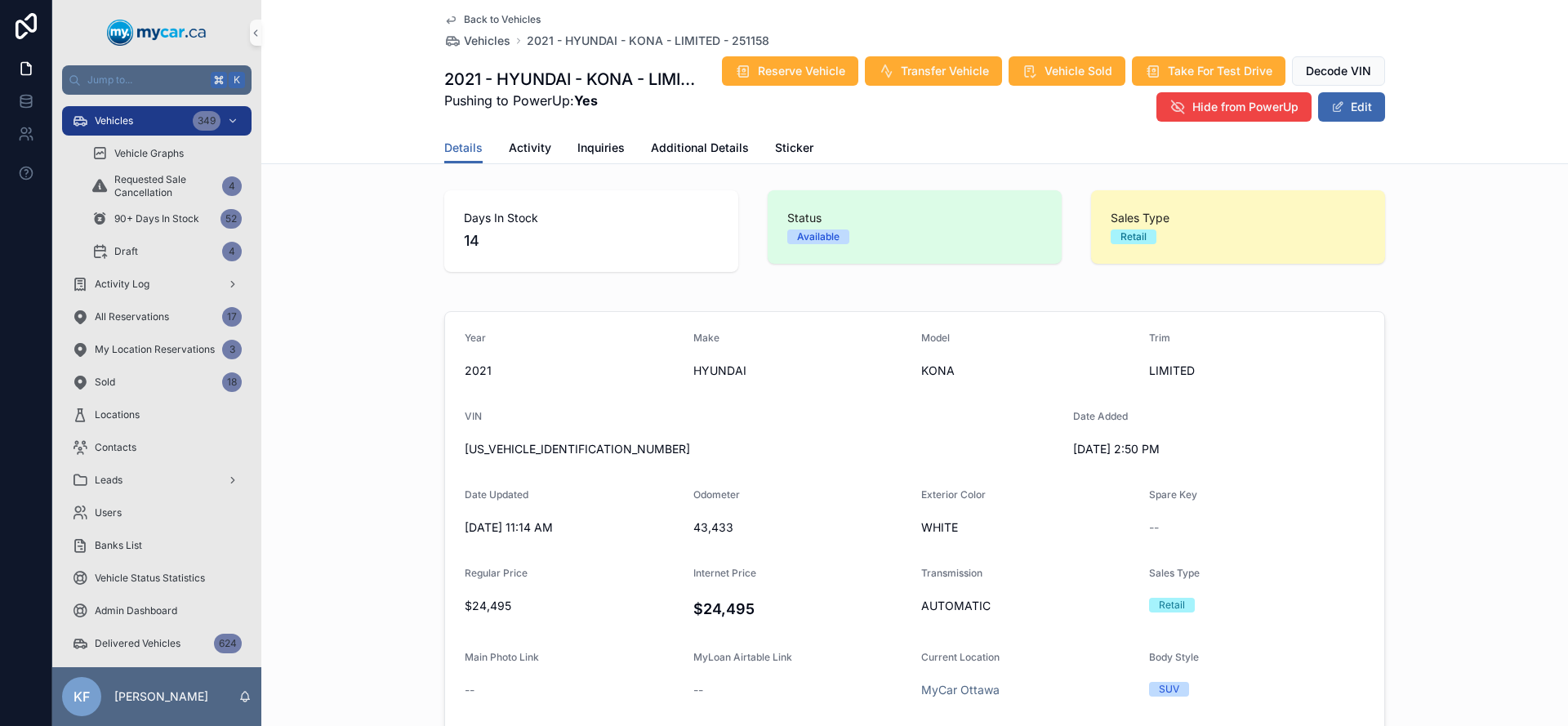
click at [464, 16] on span "Back to Vehicles" at bounding box center [502, 19] width 77 height 13
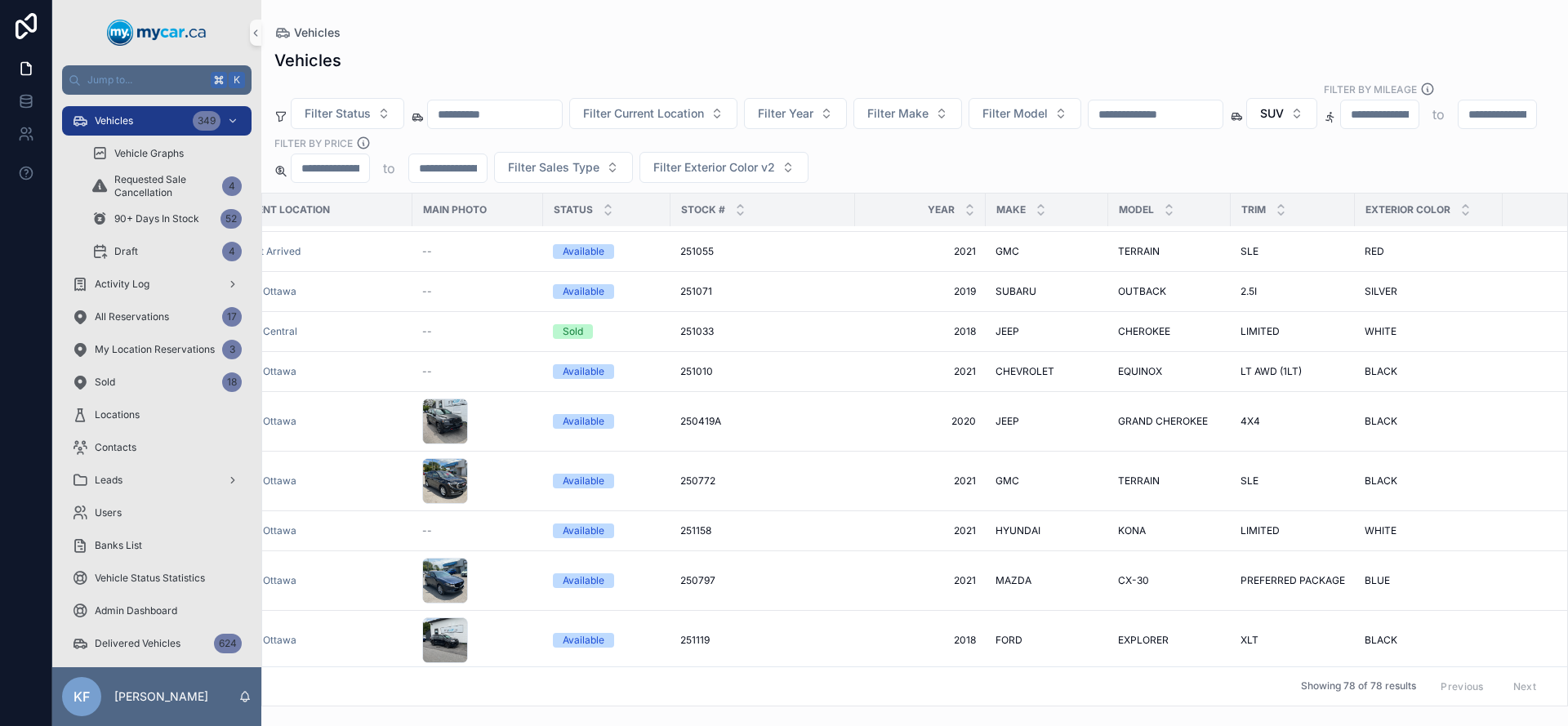
scroll to position [1101, 0]
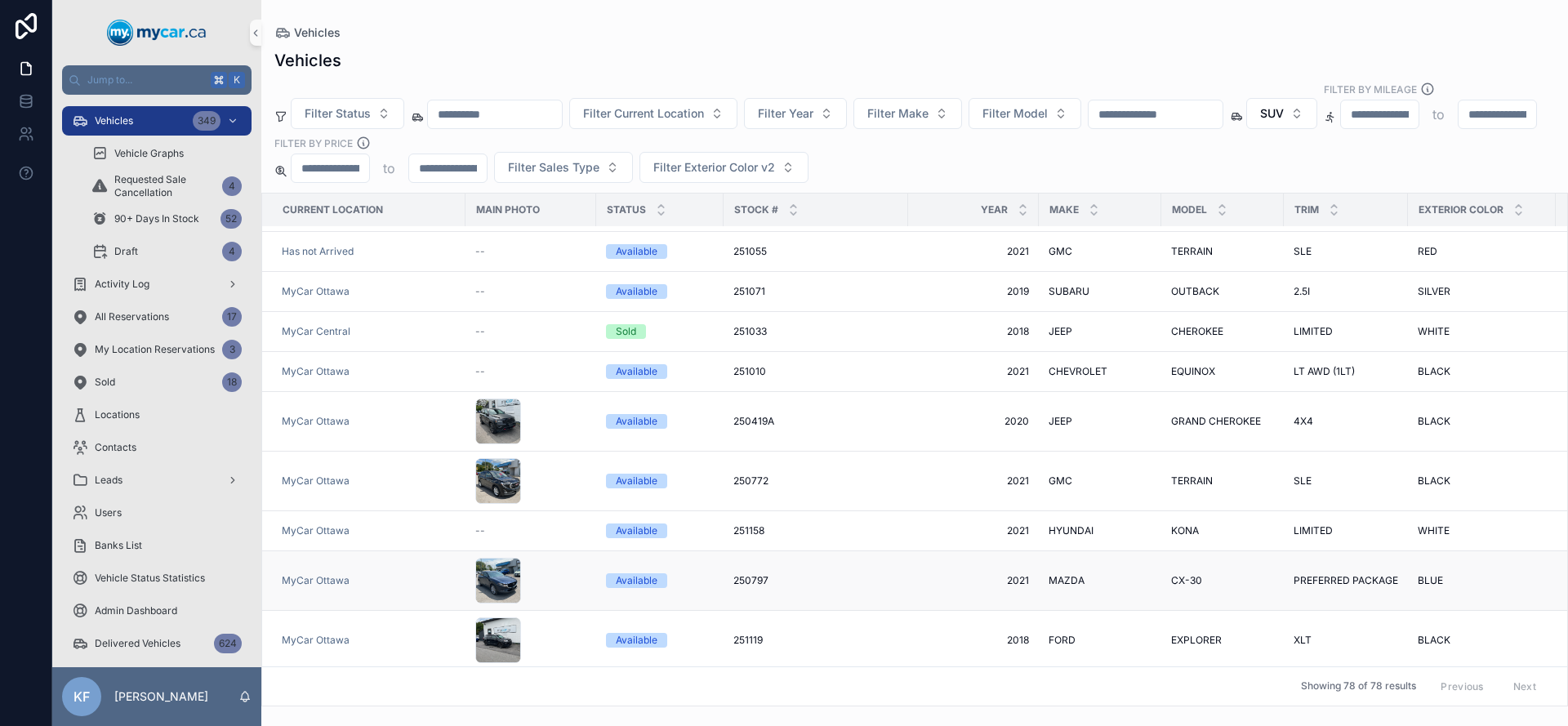
click at [746, 574] on span "250797" at bounding box center [751, 580] width 35 height 13
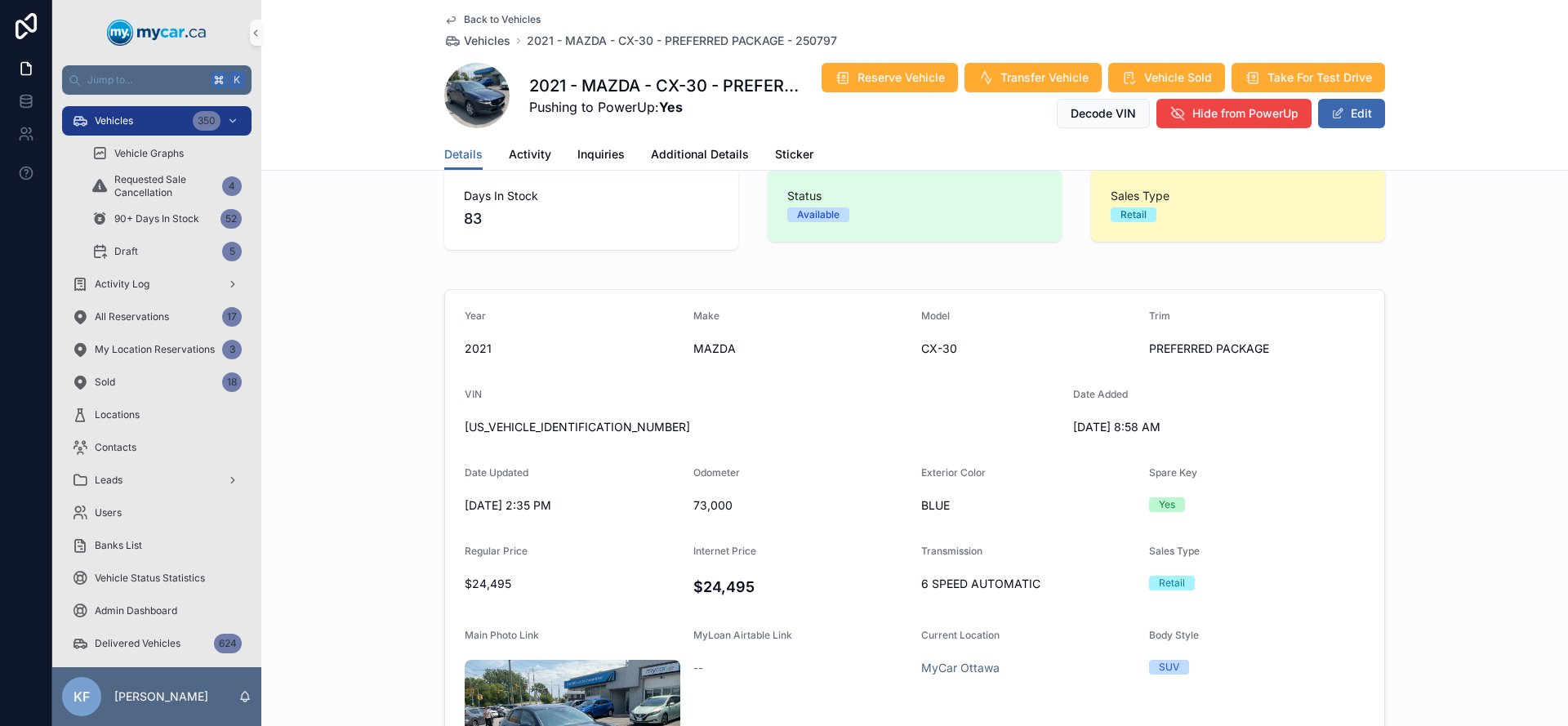
scroll to position [116, 0]
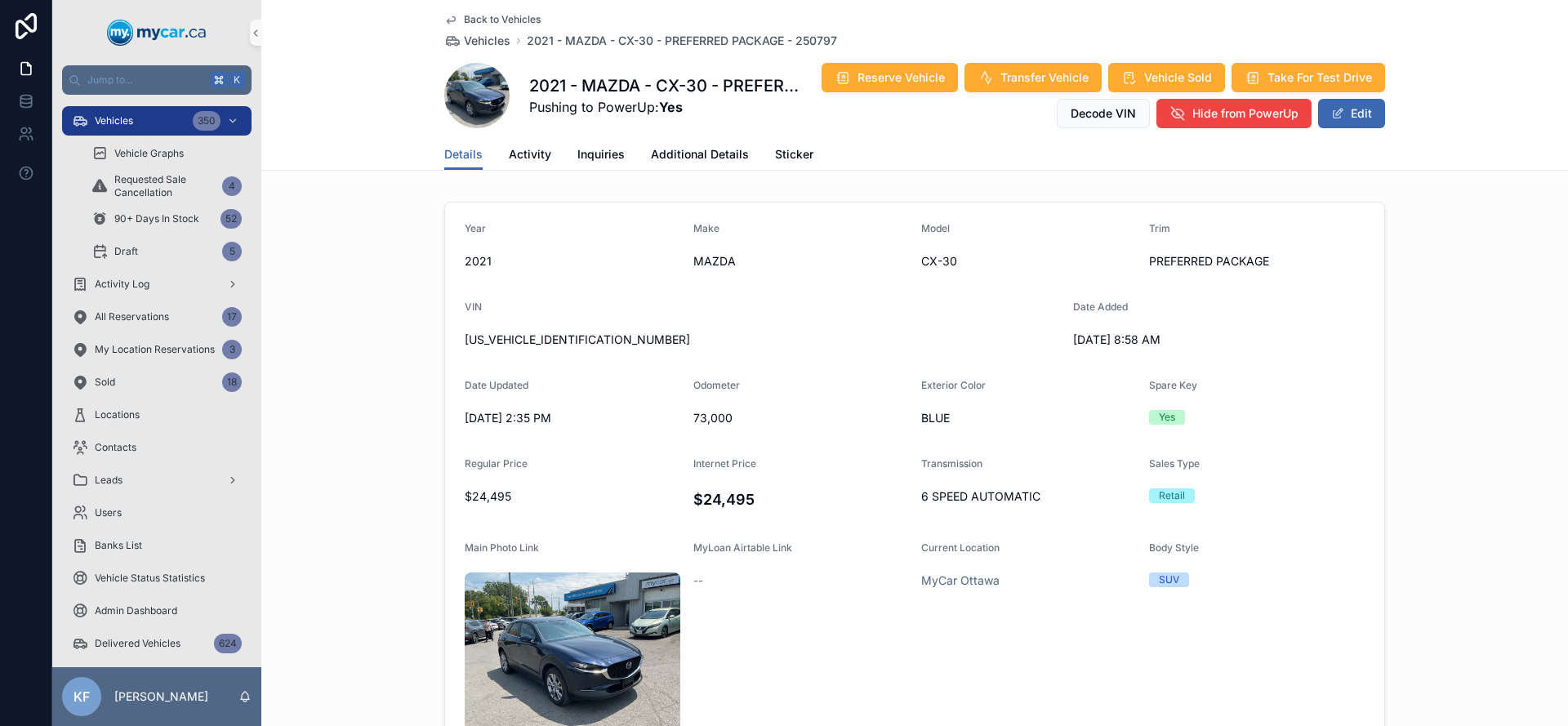
click at [481, 15] on span "Back to Vehicles" at bounding box center [502, 19] width 77 height 13
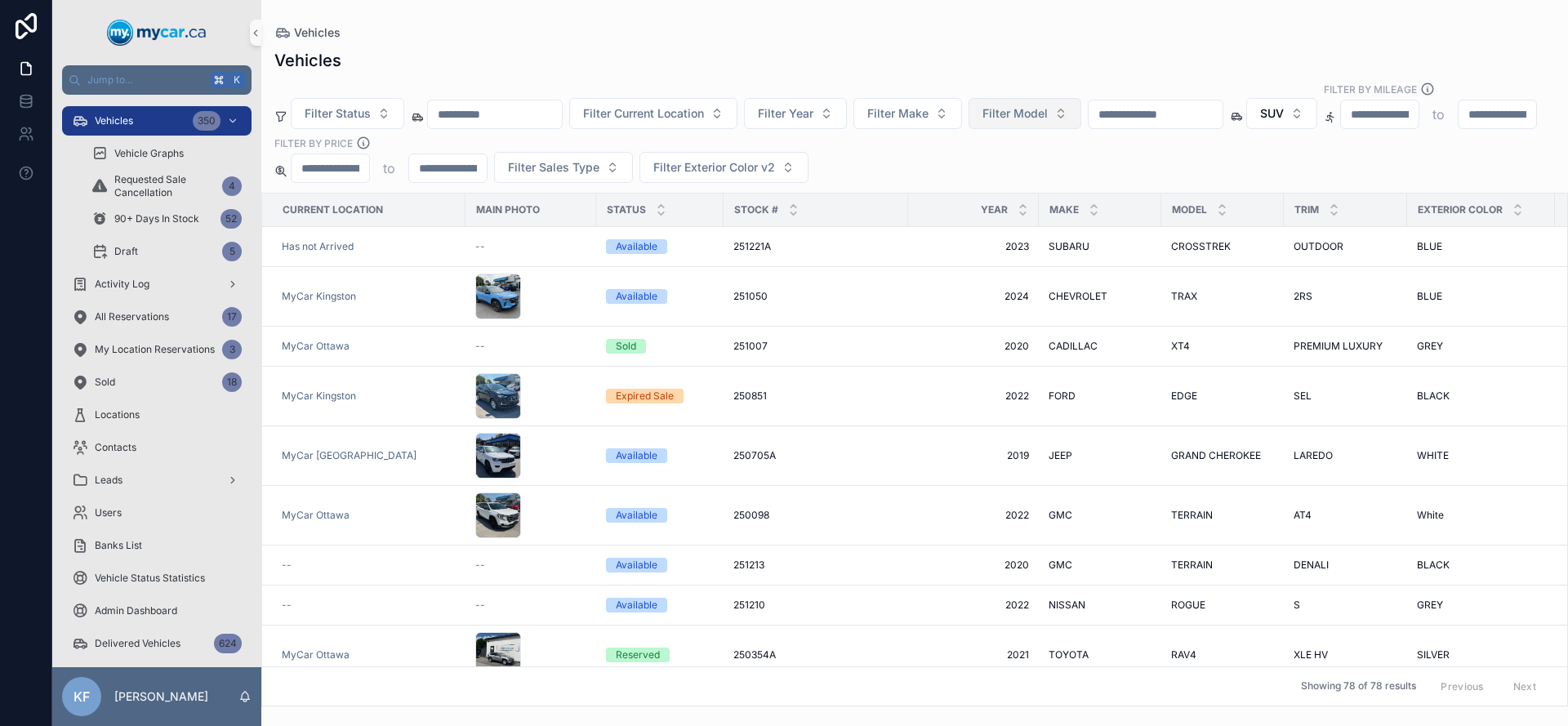
click at [1040, 107] on button "Filter Model" at bounding box center [1025, 113] width 113 height 31
type input "****"
click at [1014, 165] on div "F150" at bounding box center [1045, 163] width 196 height 26
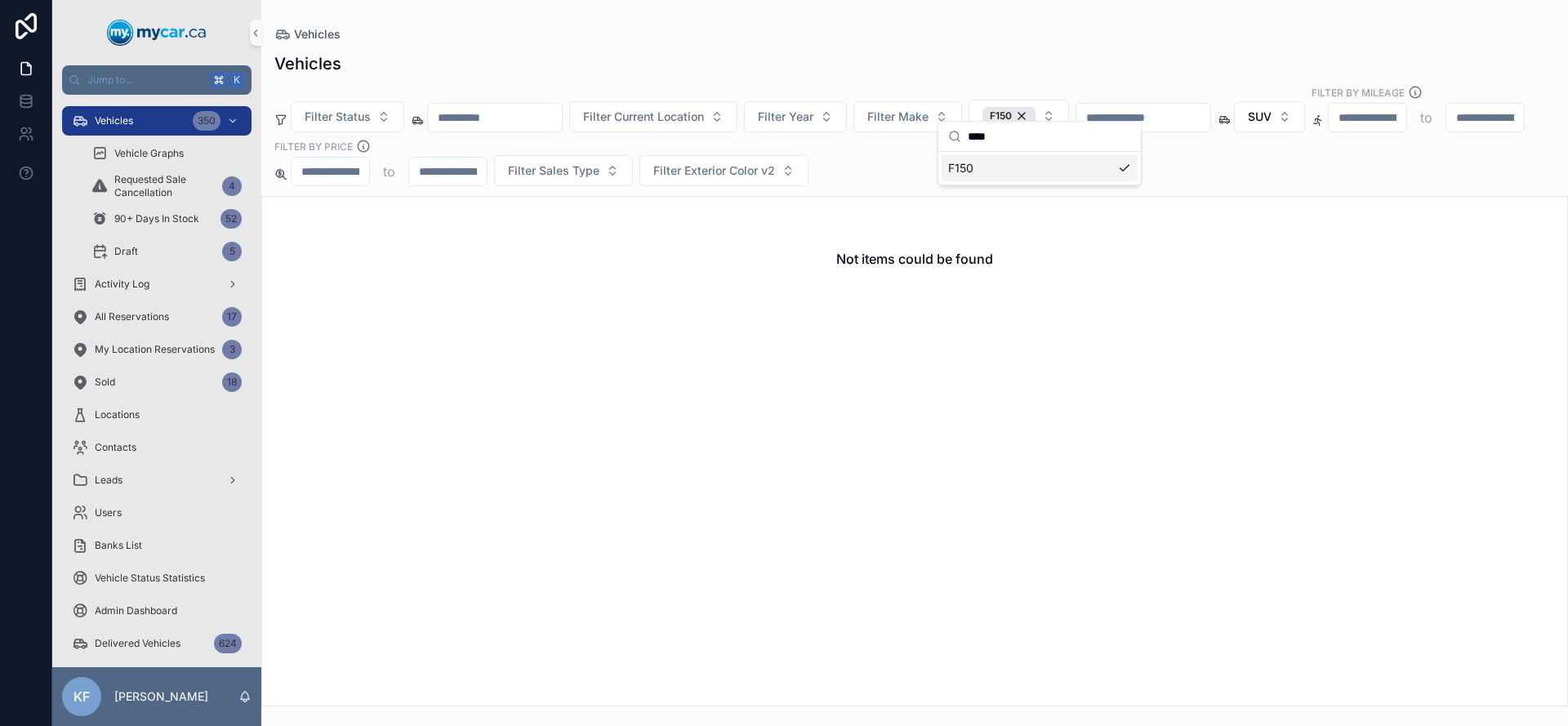
click at [487, 161] on input "*****" at bounding box center [448, 172] width 77 height 23
click at [1271, 109] on span "SUV" at bounding box center [1260, 117] width 24 height 17
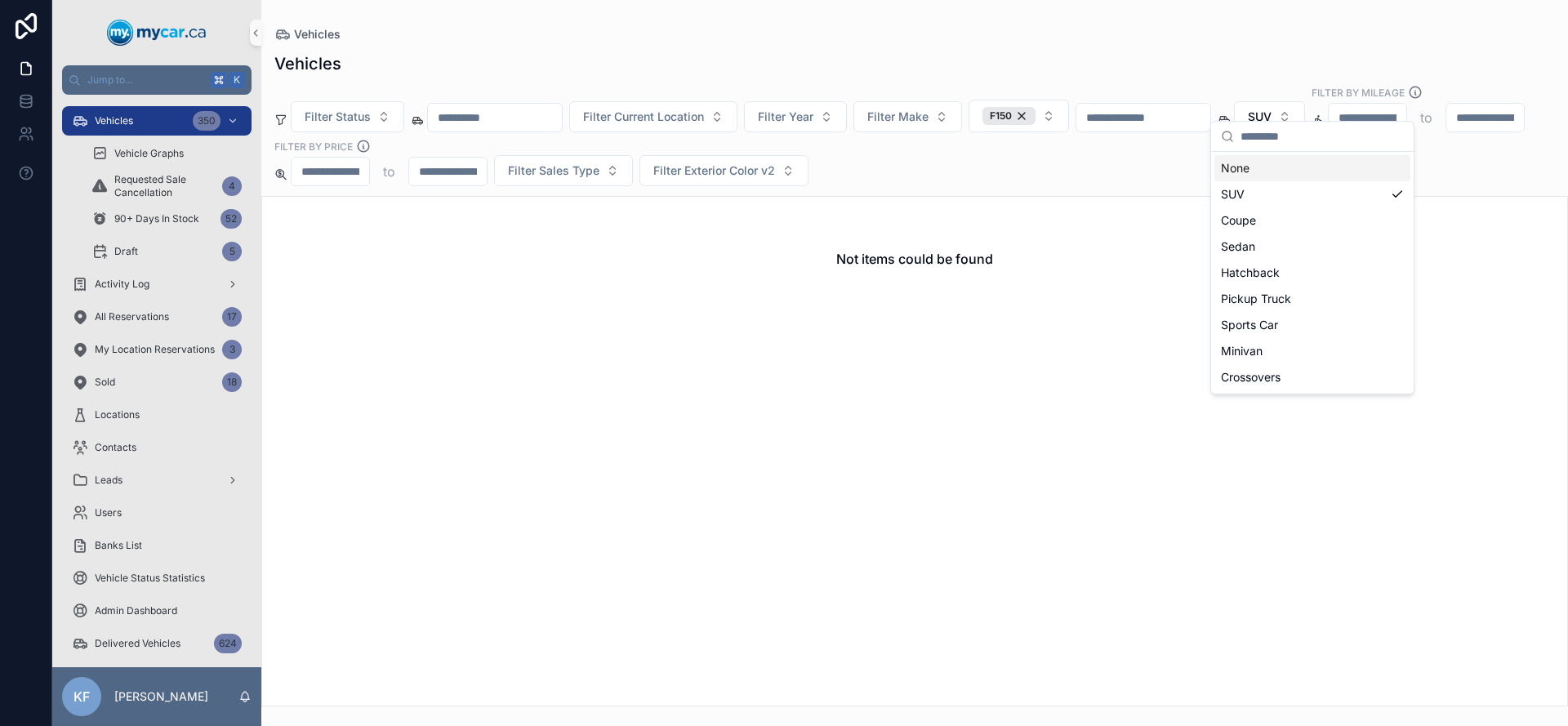
click at [1265, 169] on div "None" at bounding box center [1312, 168] width 196 height 26
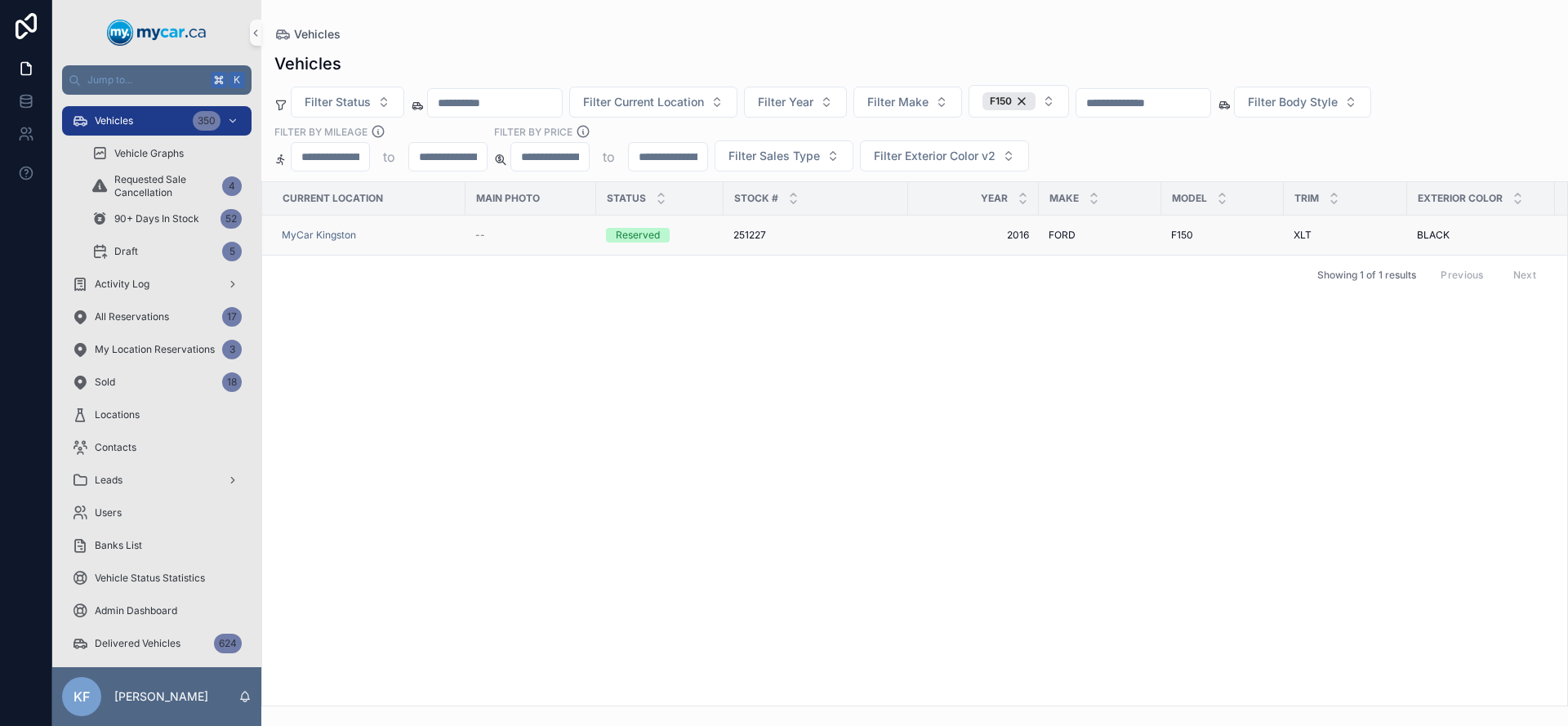
click at [1063, 230] on span "FORD" at bounding box center [1062, 235] width 27 height 13
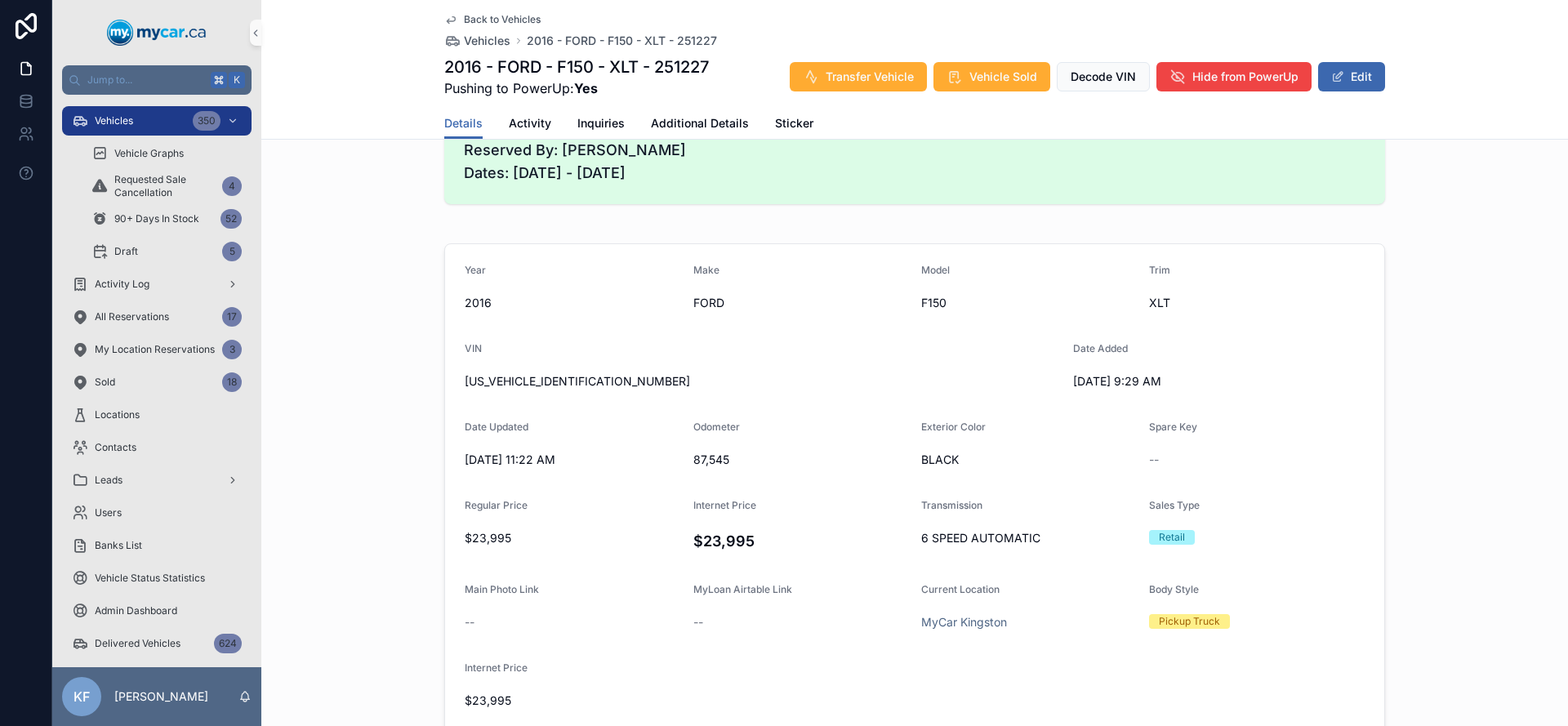
scroll to position [438, 0]
click at [516, 21] on span "Back to Vehicles" at bounding box center [502, 19] width 77 height 13
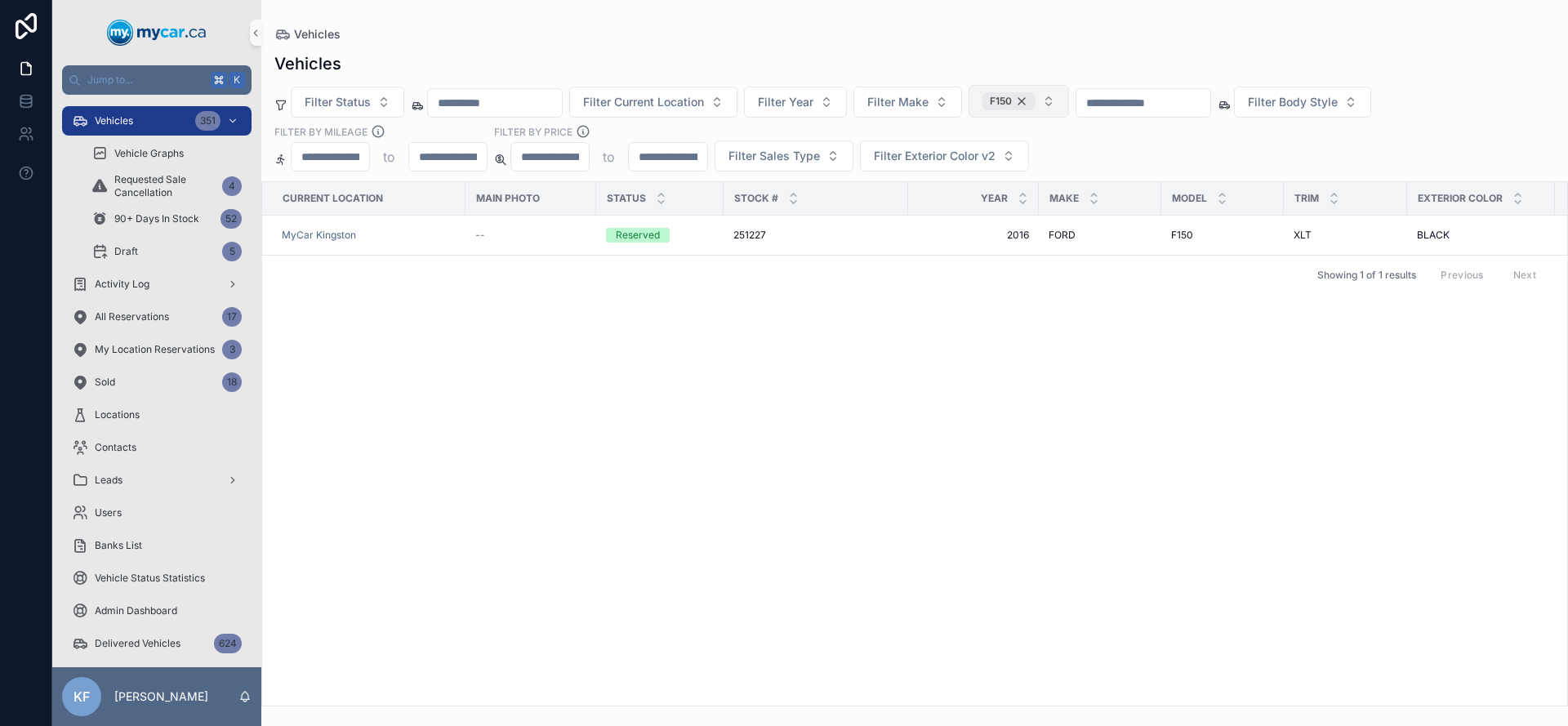
click at [1036, 99] on div "F150" at bounding box center [1009, 101] width 53 height 18
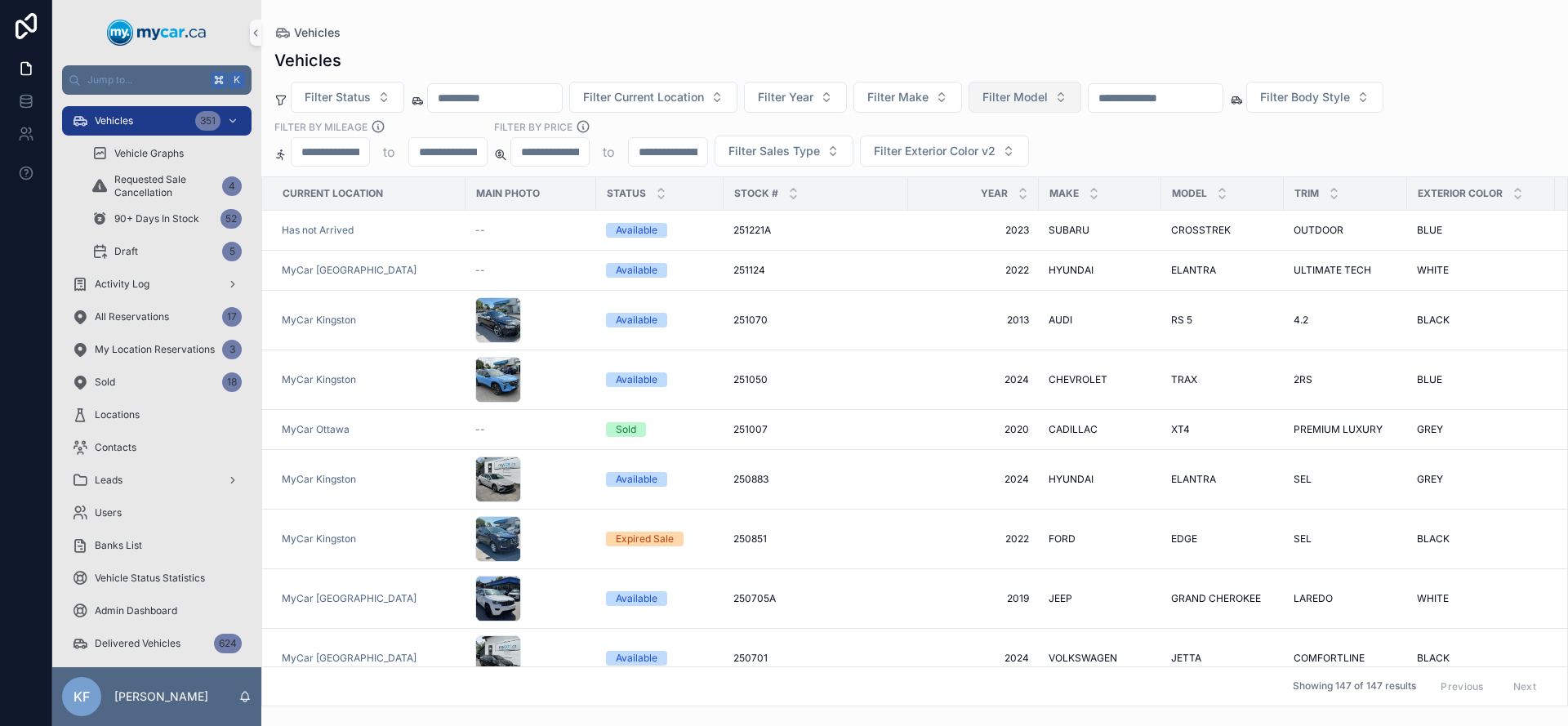
click at [1043, 99] on span "Filter Model" at bounding box center [1015, 97] width 65 height 17
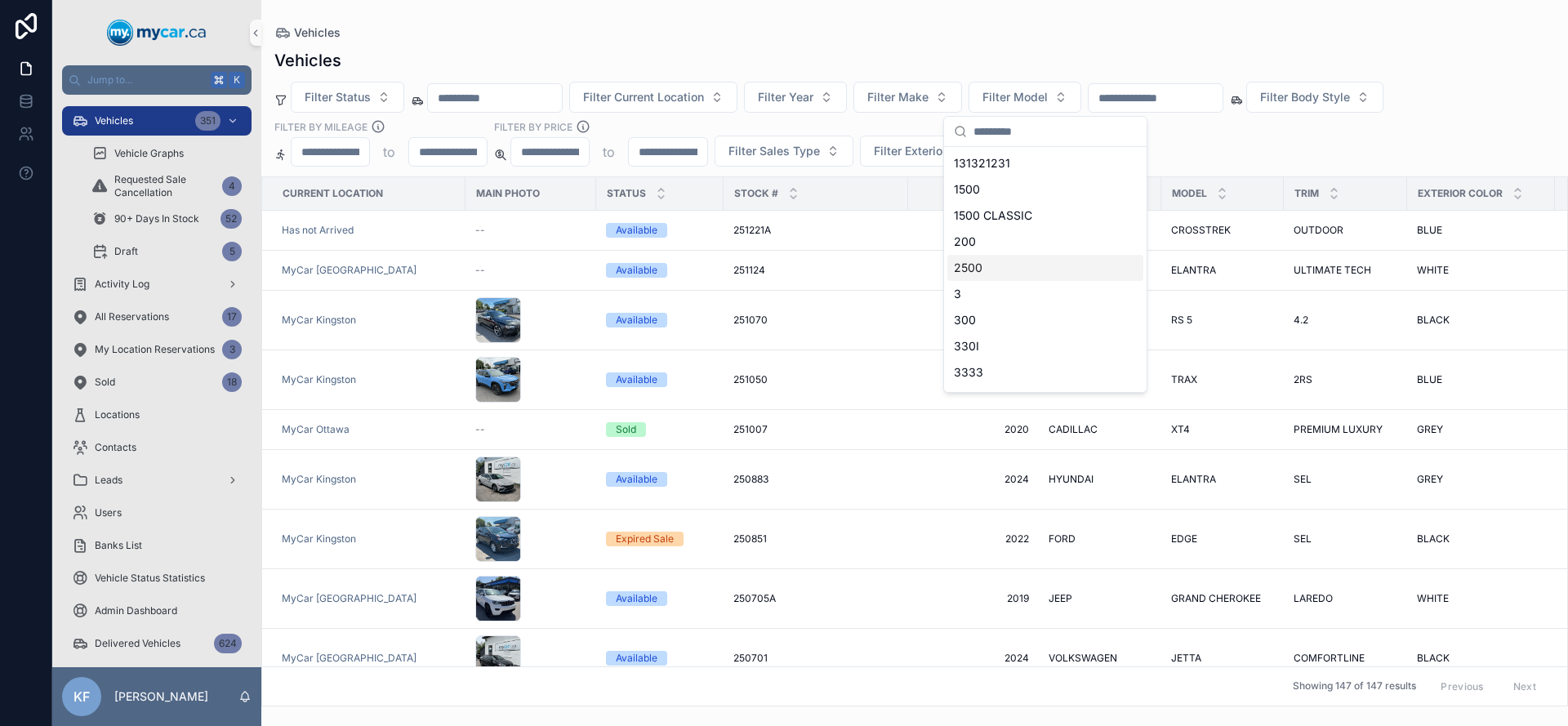
click at [1256, 155] on div "Filter Status Filter Current Location Filter Year Filter Make Filter Model Filt…" at bounding box center [914, 125] width 1306 height 85
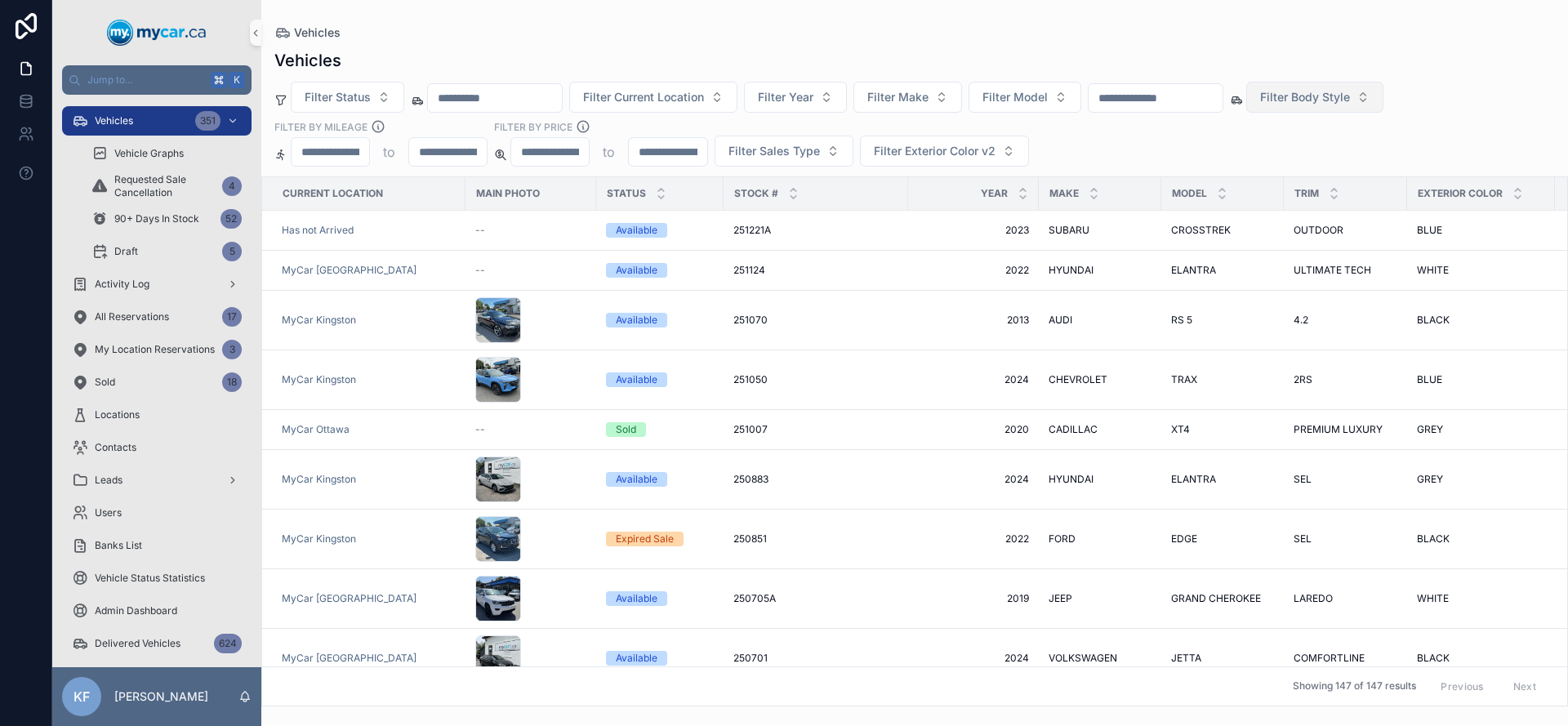
click at [1349, 103] on span "Filter Body Style" at bounding box center [1304, 97] width 89 height 17
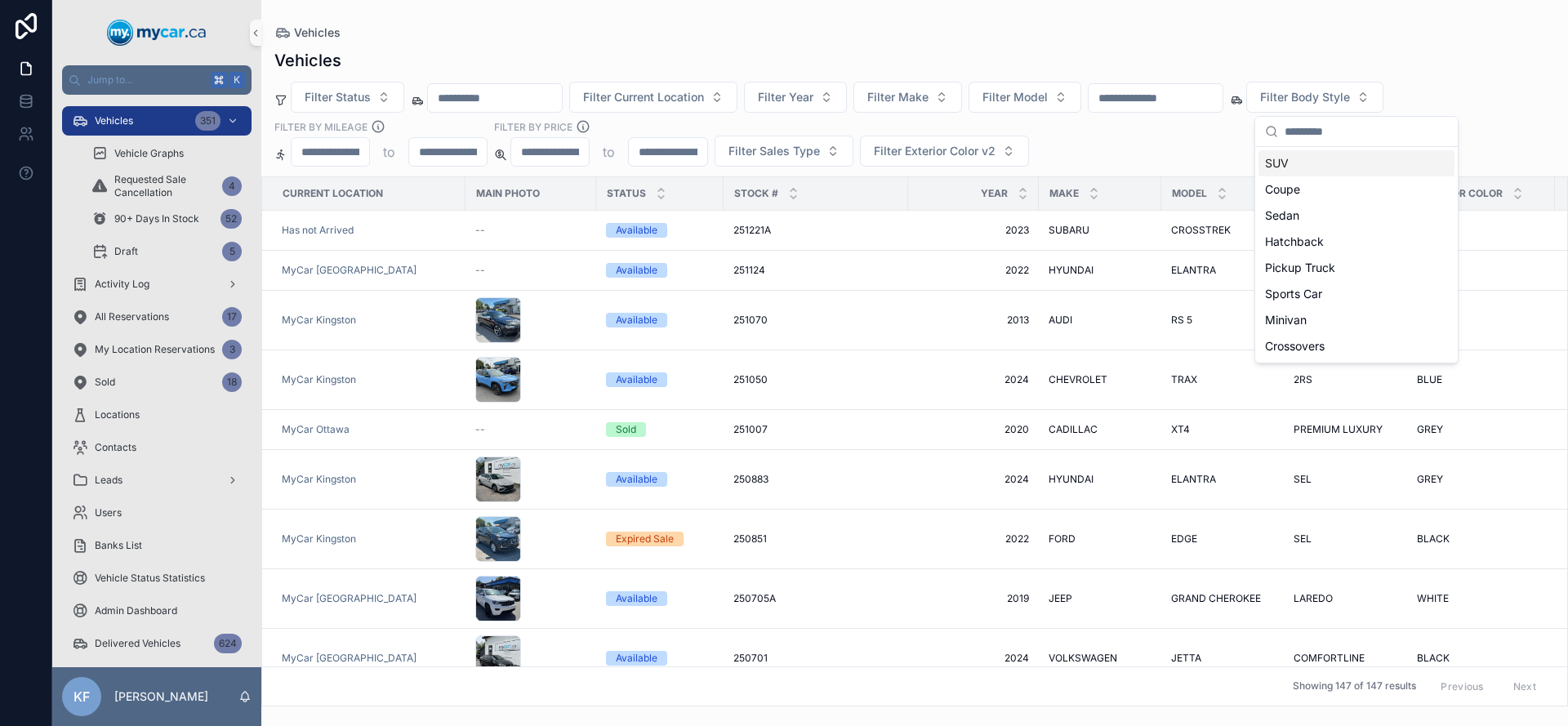
click at [1314, 157] on div "SUV" at bounding box center [1356, 163] width 196 height 26
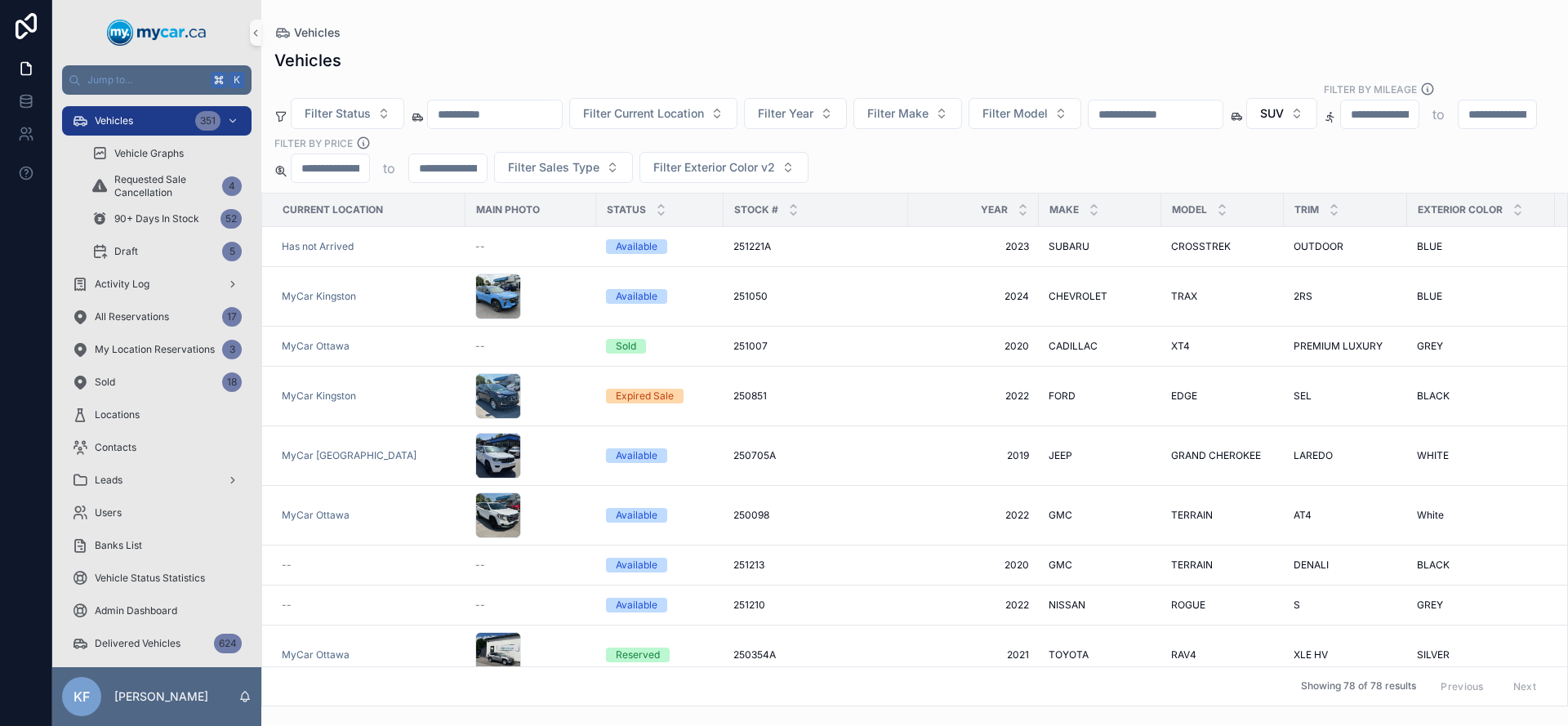
click at [1175, 172] on div "Vehicles Filter Status Filter Current Location Filter Year Filter Make Filter M…" at bounding box center [914, 372] width 1306 height 667
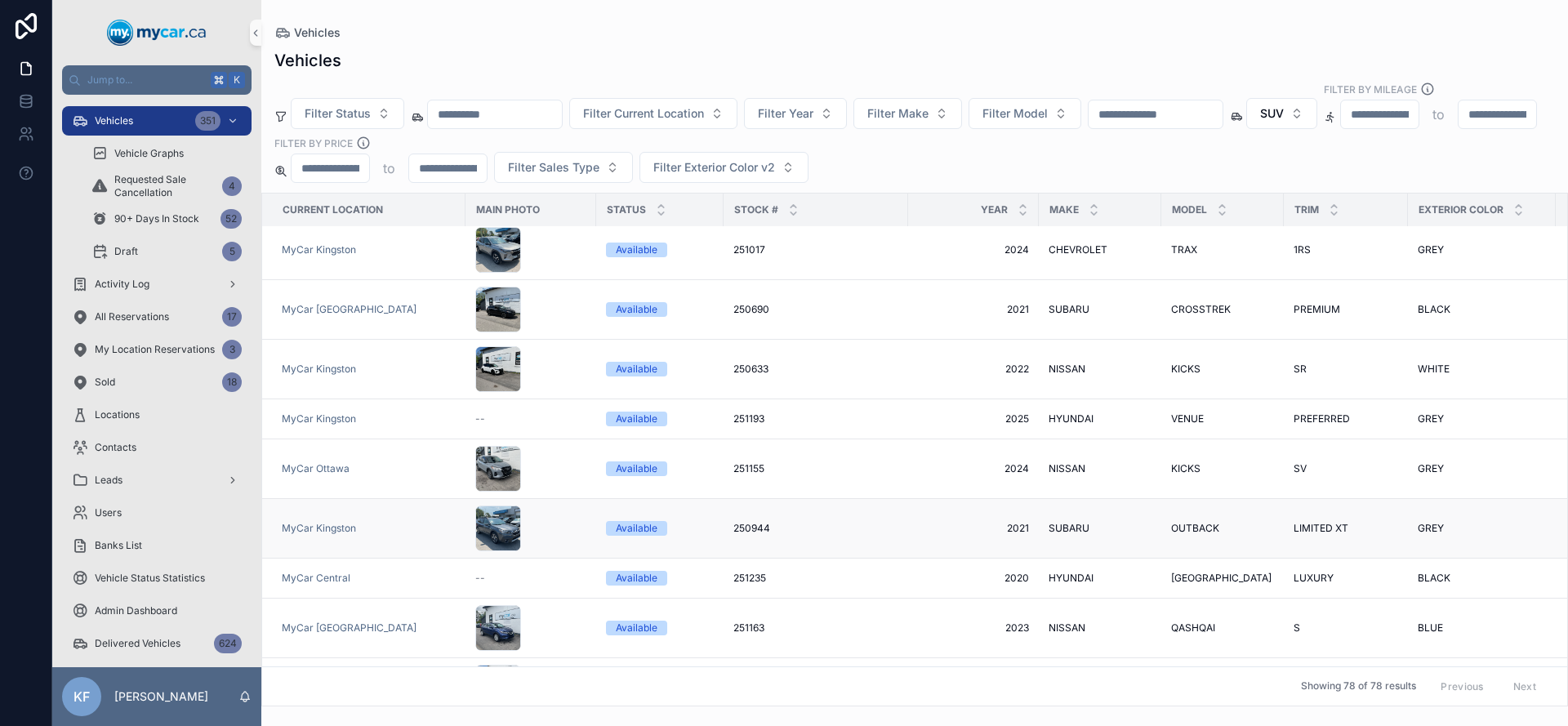
scroll to position [534, 0]
click at [487, 157] on input "*****" at bounding box center [448, 168] width 77 height 23
type input "*"
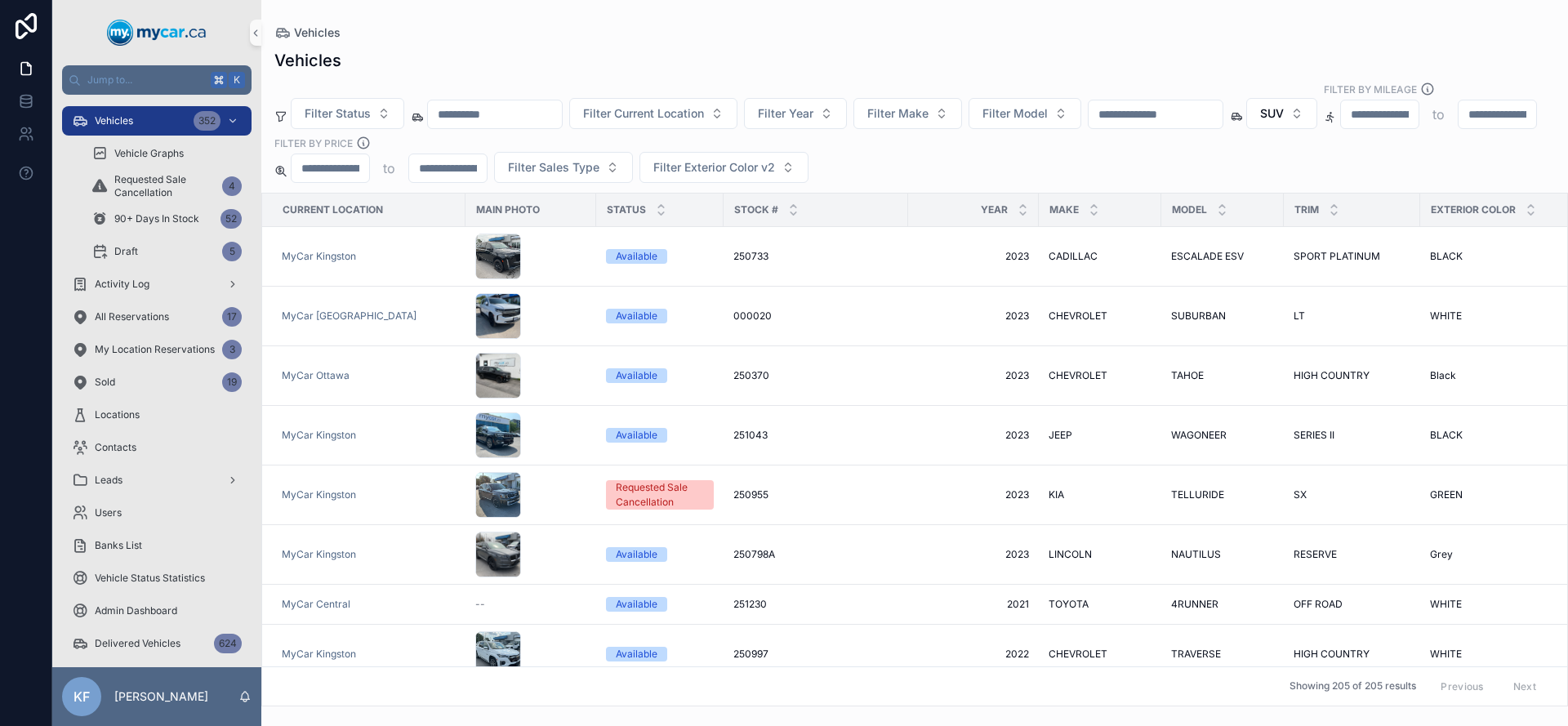
click at [1178, 103] on input "scrollable content" at bounding box center [1155, 114] width 134 height 23
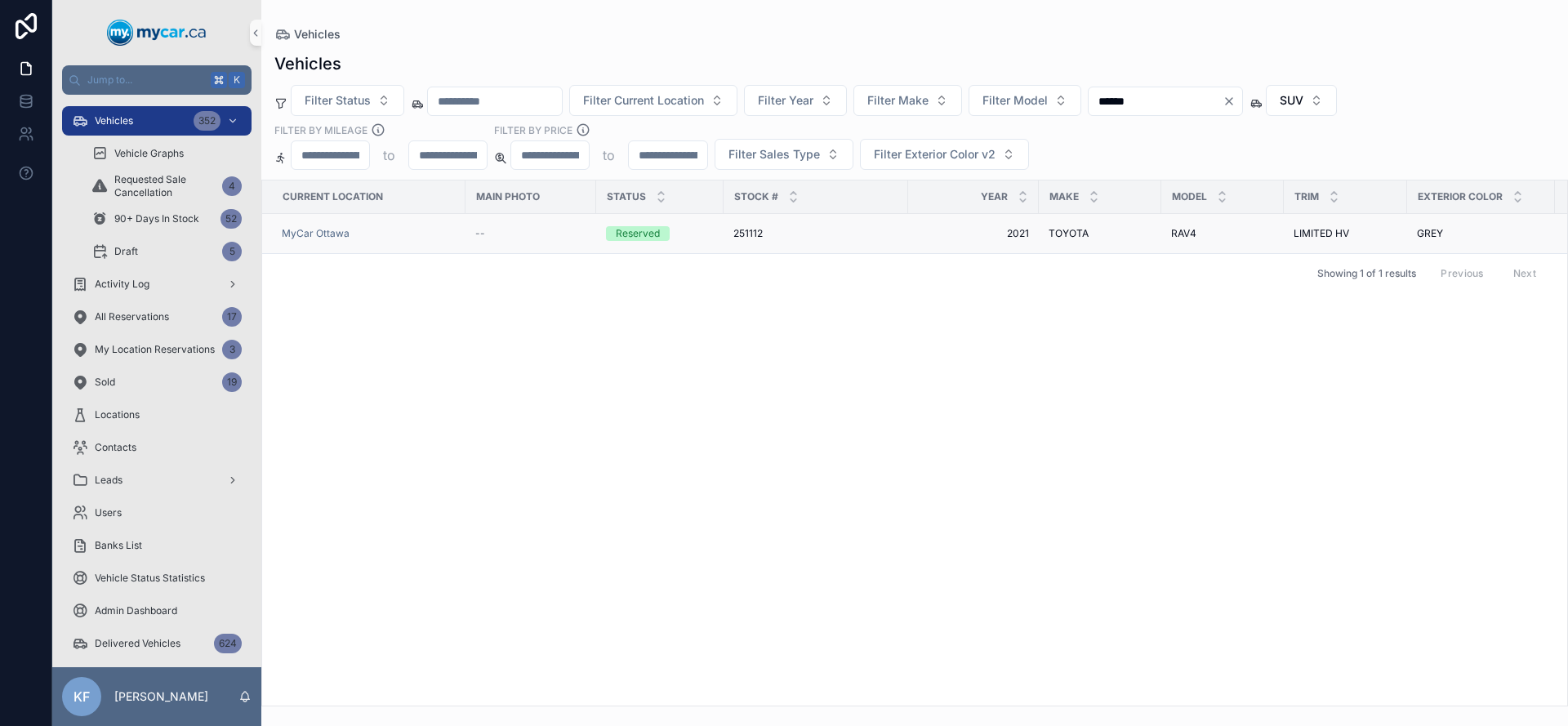
type input "******"
click at [1019, 227] on span "2021" at bounding box center [973, 233] width 111 height 13
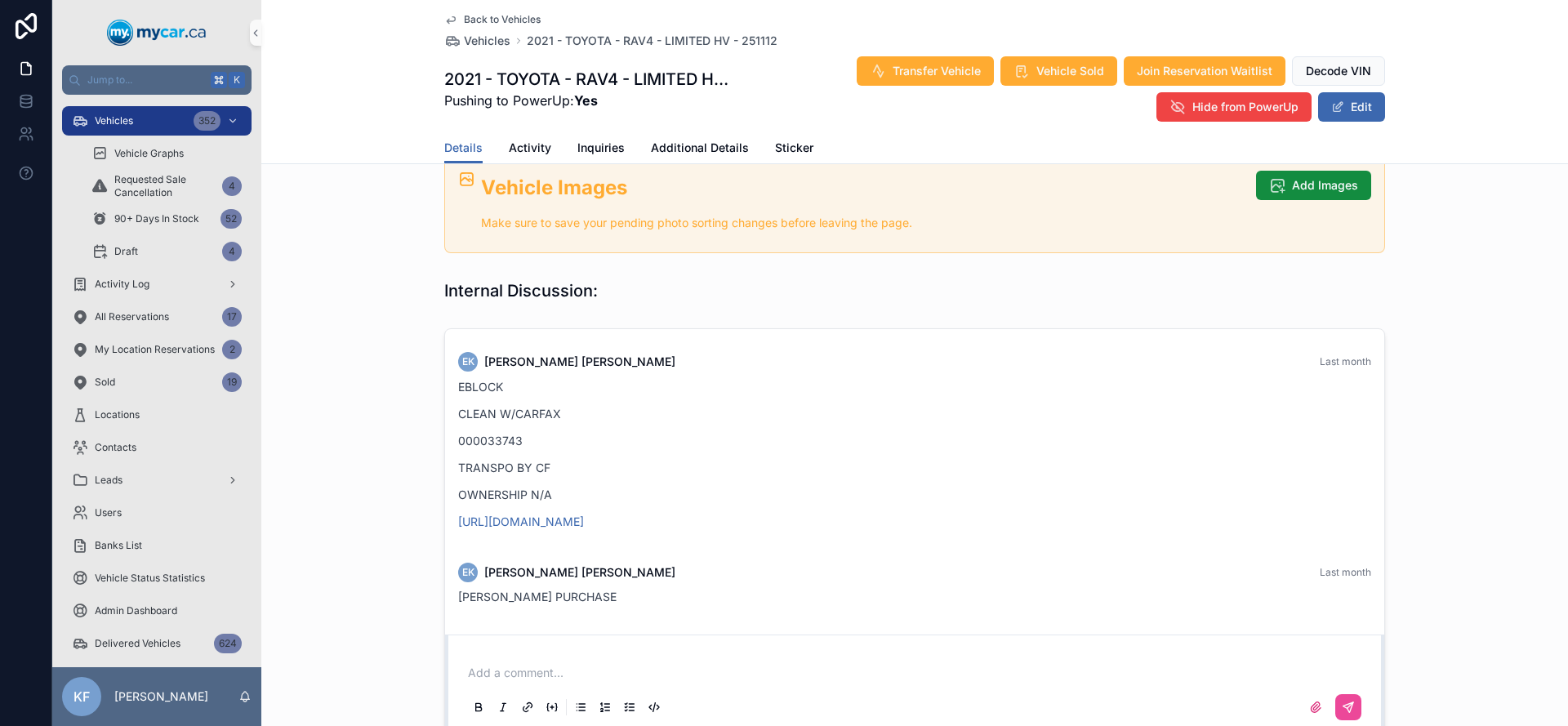
scroll to position [1149, 0]
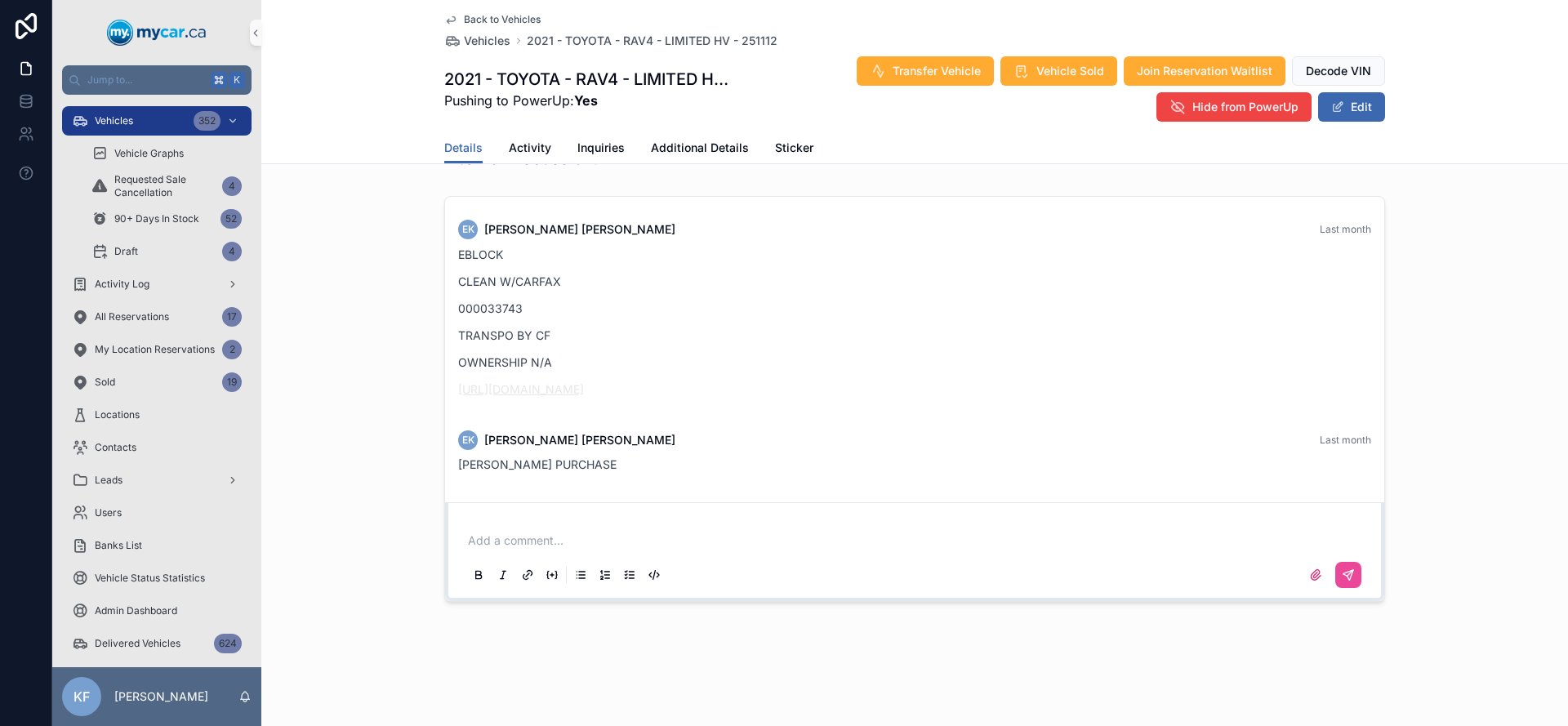
click at [584, 384] on link "[URL][DOMAIN_NAME]" at bounding box center [521, 388] width 125 height 14
click at [153, 126] on div "Vehicles 352" at bounding box center [157, 121] width 170 height 26
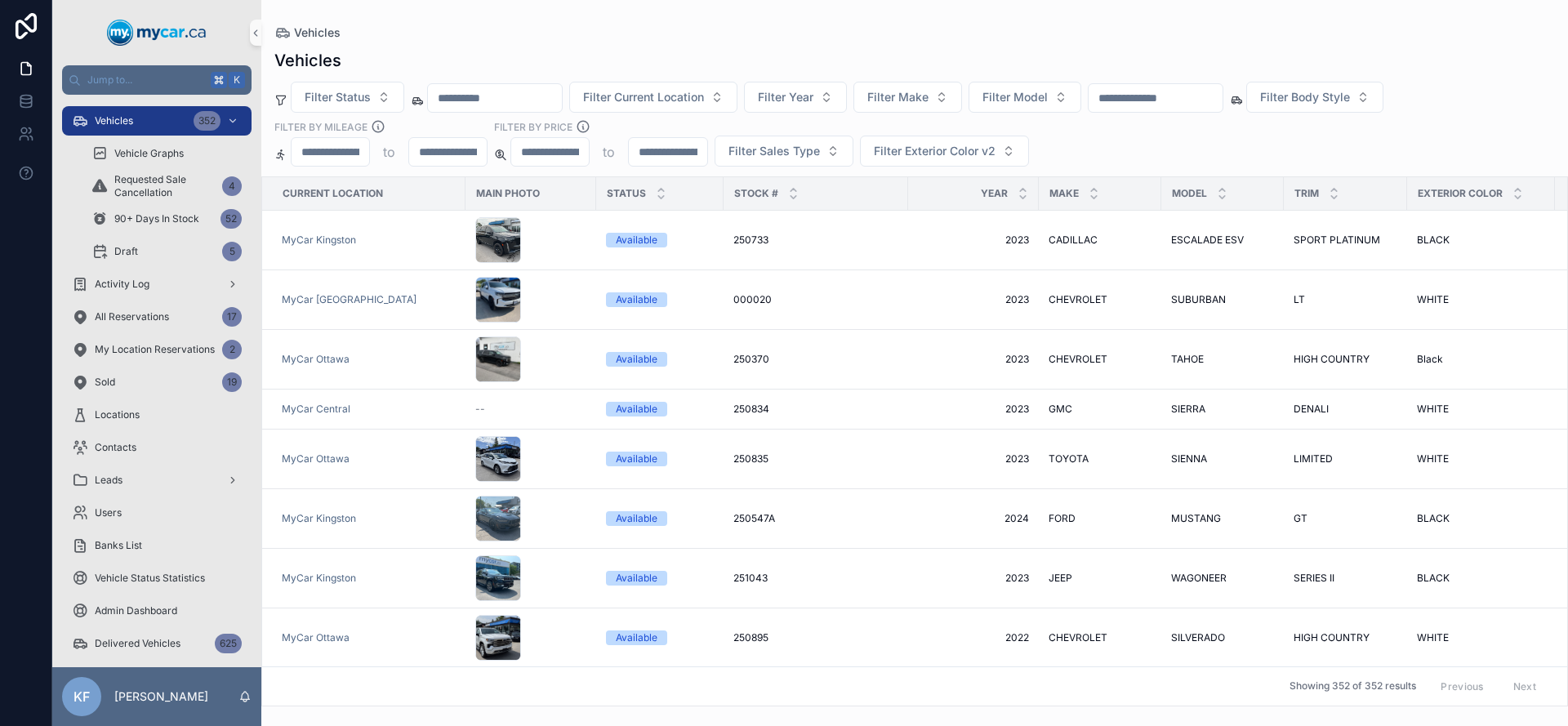
click at [1155, 101] on input "scrollable content" at bounding box center [1155, 98] width 134 height 23
type input "******"
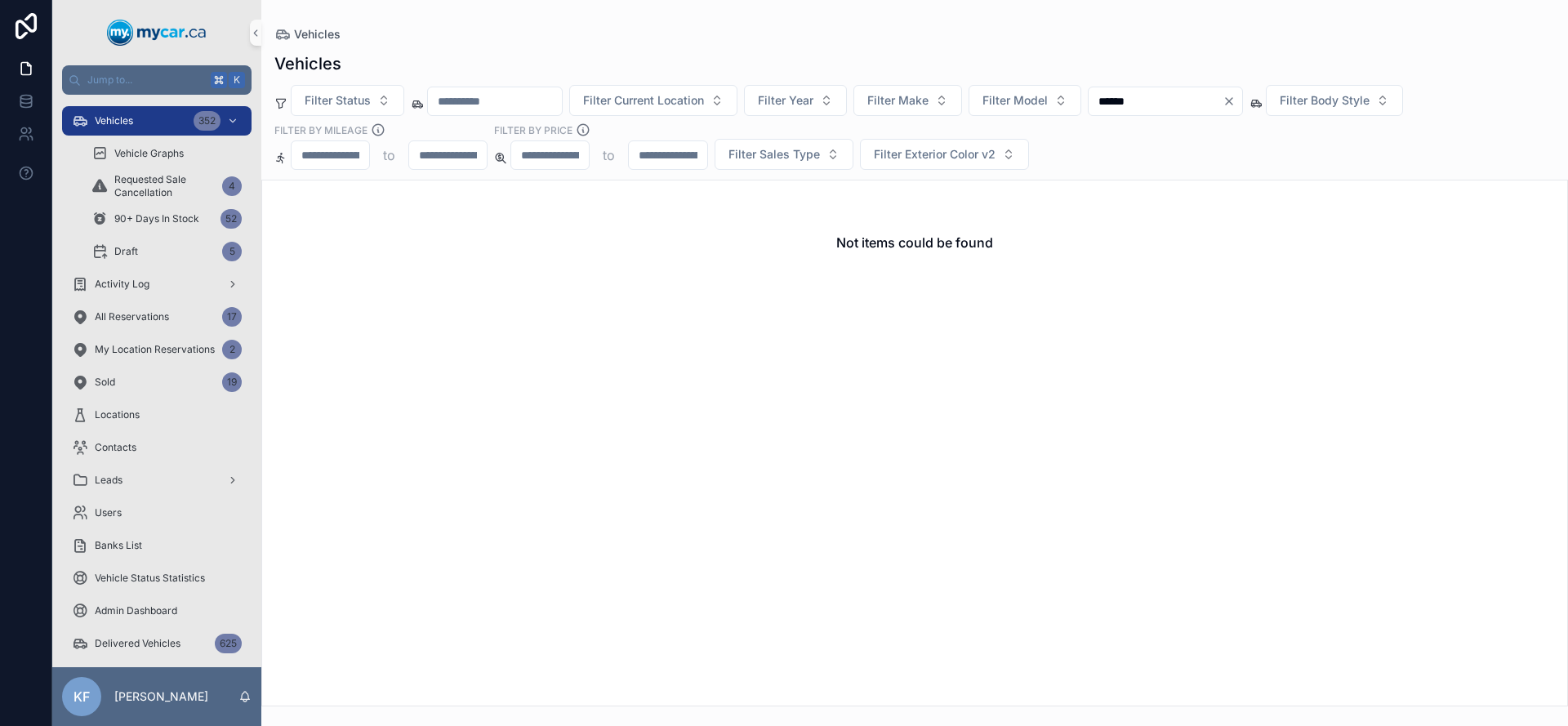
click at [537, 423] on div "Not items could be found" at bounding box center [914, 443] width 1306 height 527
click at [1235, 104] on icon "Clear" at bounding box center [1229, 101] width 13 height 13
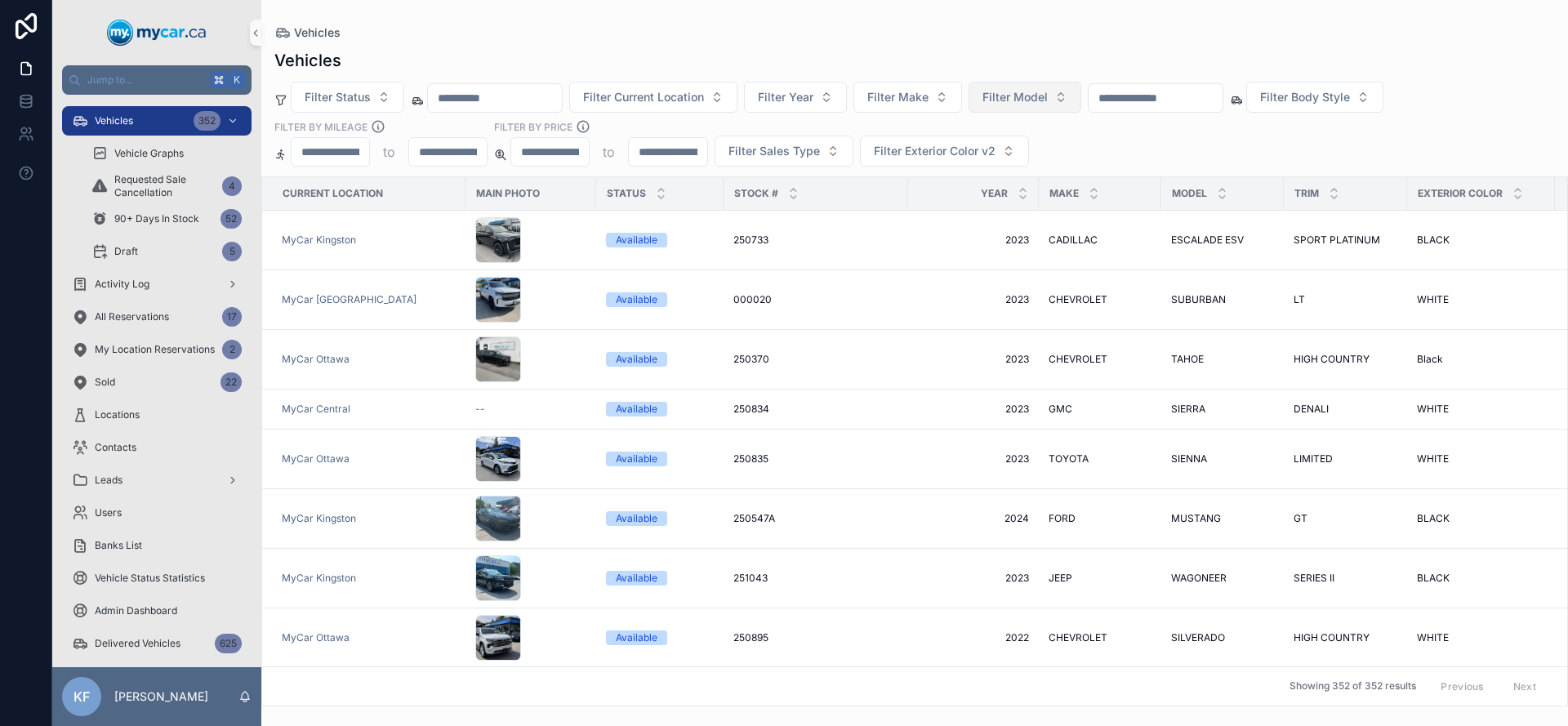
click at [1015, 103] on span "Filter Model" at bounding box center [1015, 97] width 65 height 17
type input "*****"
click at [1022, 158] on div "4RUNNER" at bounding box center [1045, 163] width 196 height 26
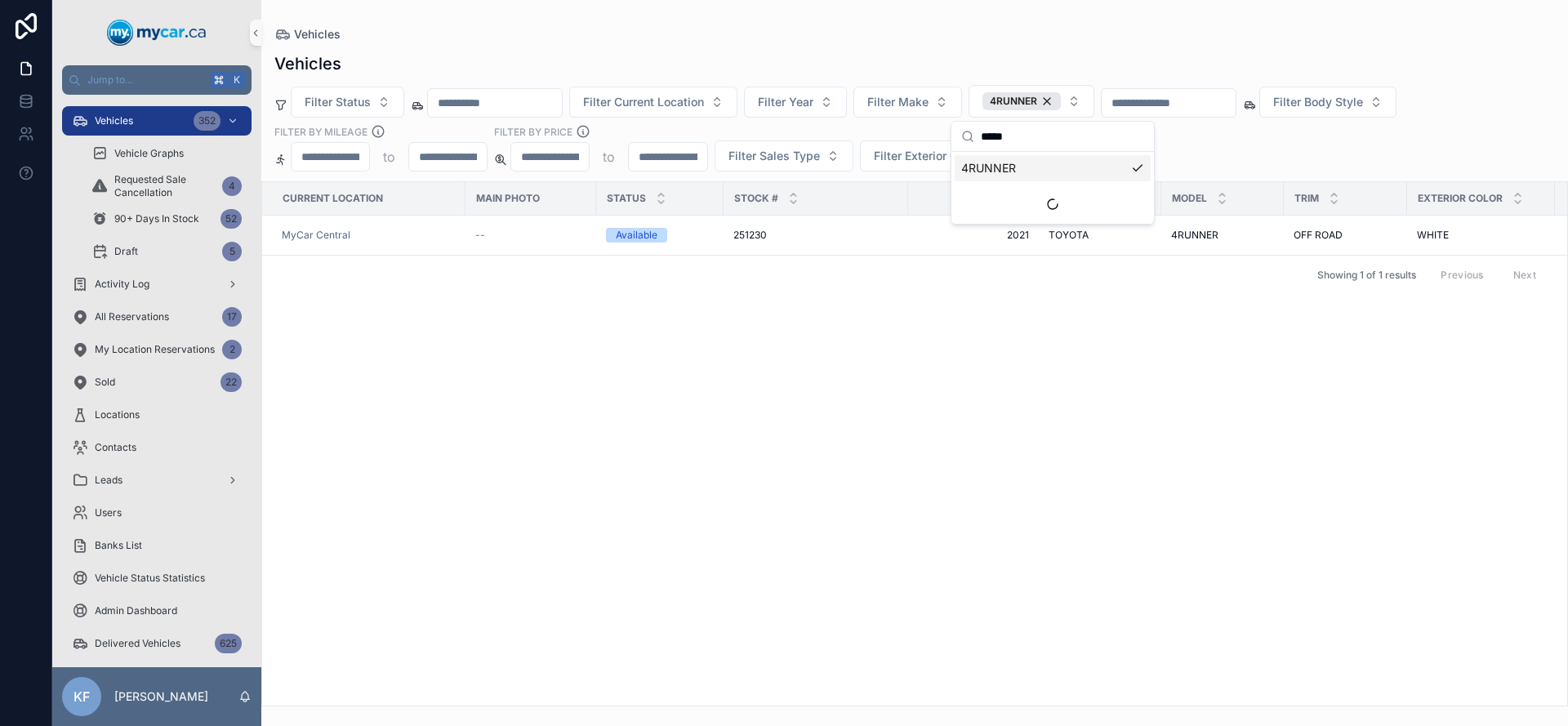
click at [904, 336] on div "Current Location Main Photo Status Stock # Year Make Model Trim Exterior Color …" at bounding box center [914, 443] width 1305 height 523
click at [1061, 104] on div "4RUNNER" at bounding box center [1021, 101] width 78 height 18
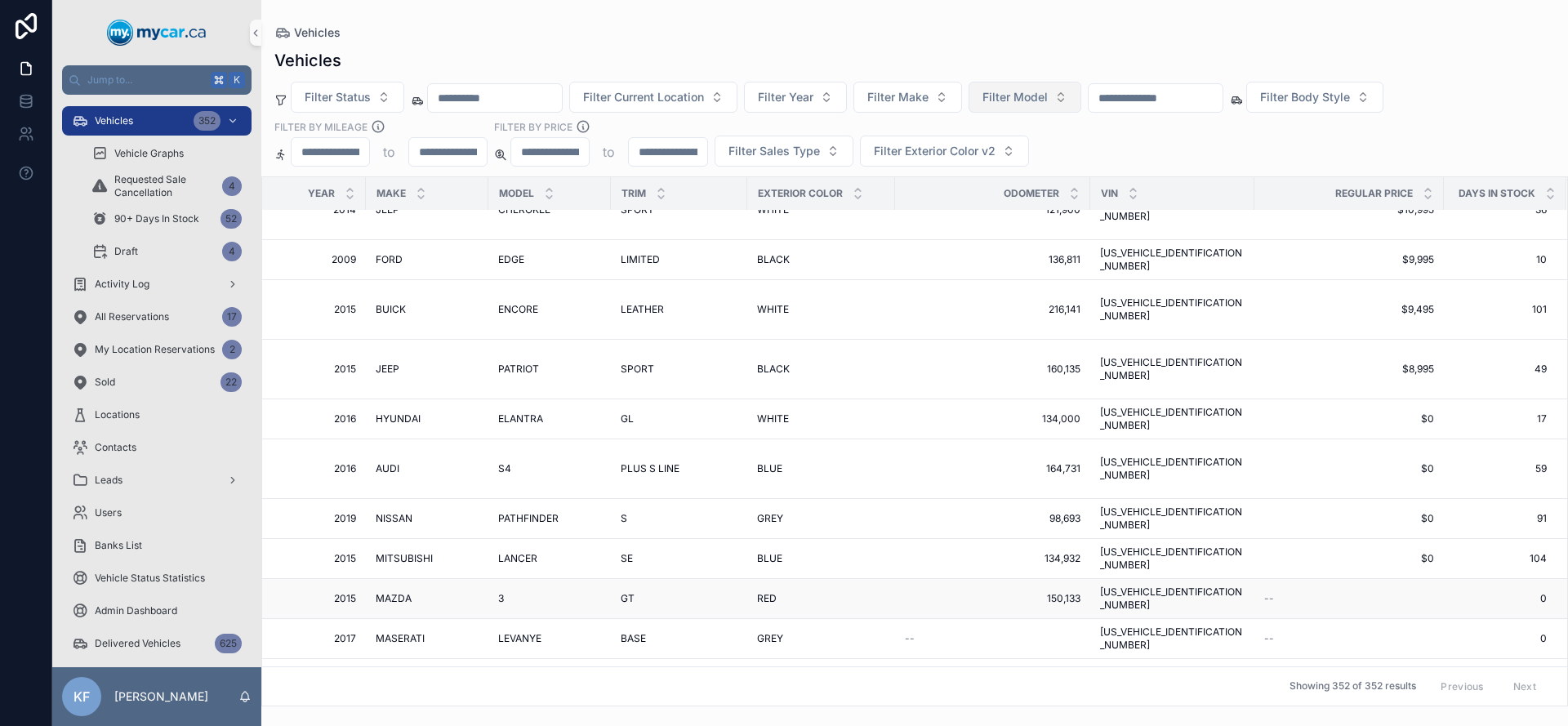
scroll to position [14699, 672]
drag, startPoint x: 1087, startPoint y: 688, endPoint x: 1011, endPoint y: 693, distance: 76.2
click at [1011, 692] on div "Showing 352 of 352 results Previous Next" at bounding box center [914, 685] width 1305 height 39
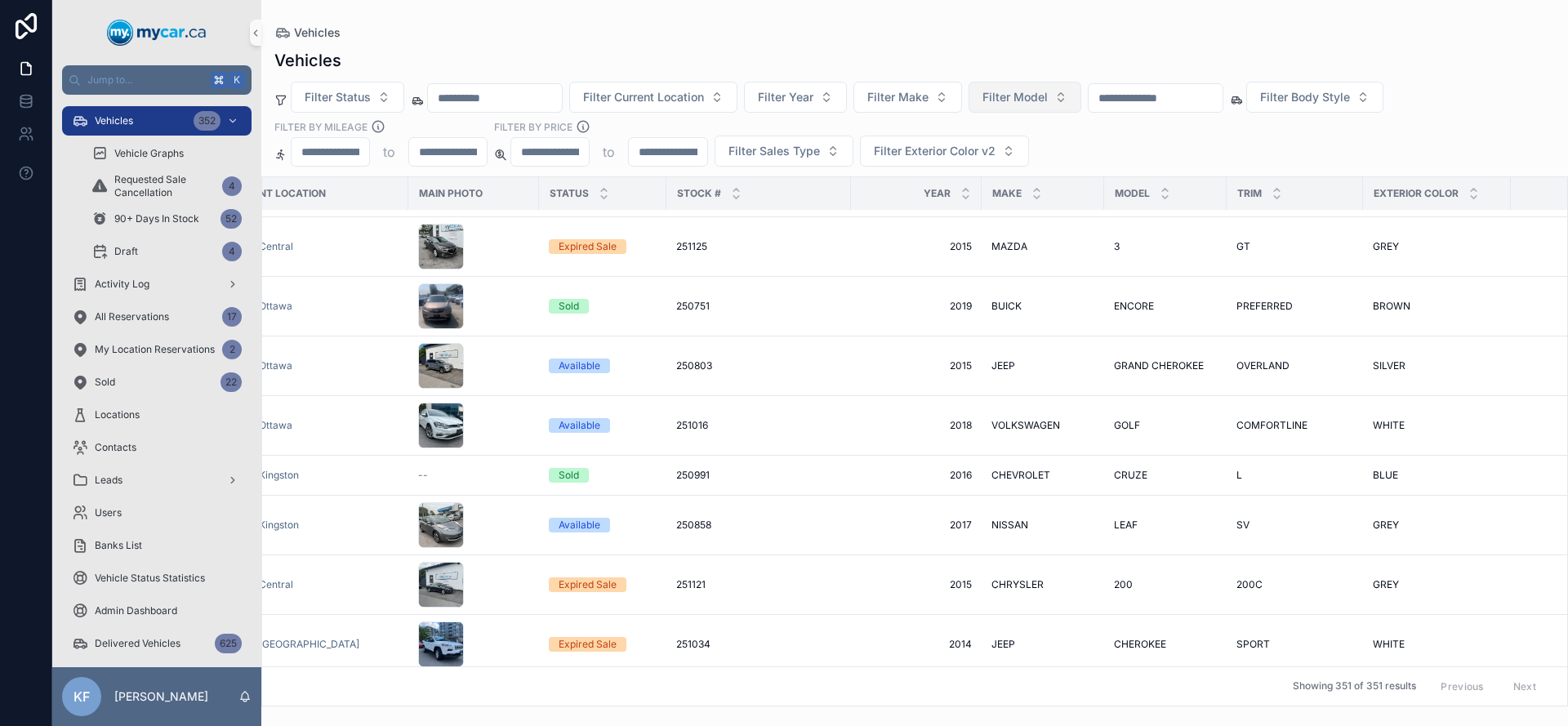
scroll to position [14213, 57]
